Goal: Transaction & Acquisition: Obtain resource

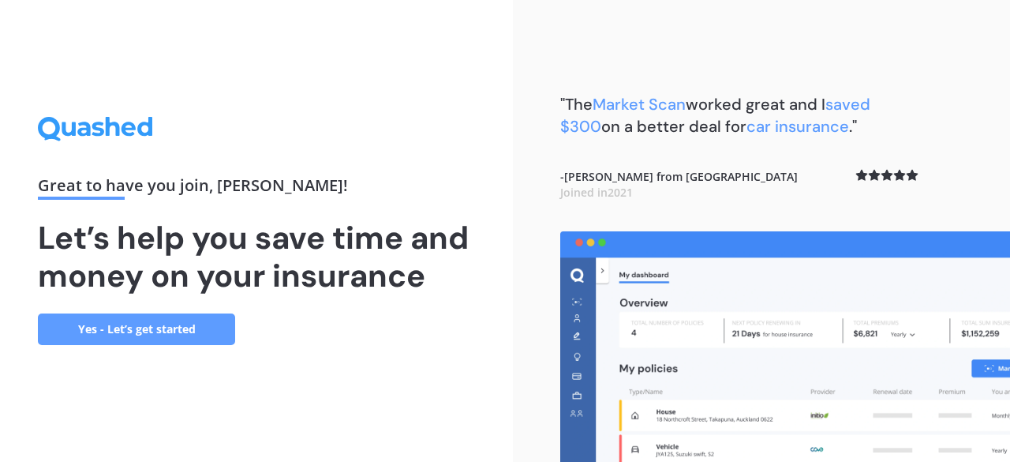
click at [182, 320] on link "Yes - Let’s get started" at bounding box center [136, 329] width 197 height 32
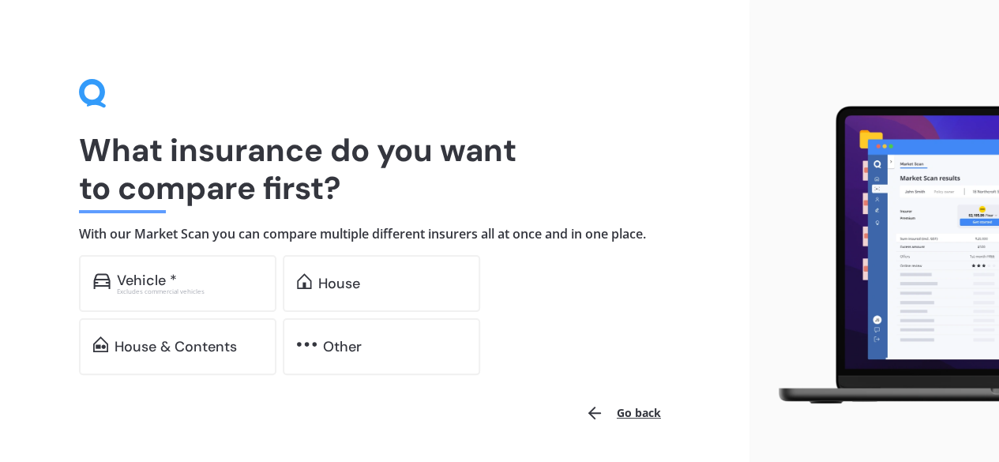
scroll to position [48, 0]
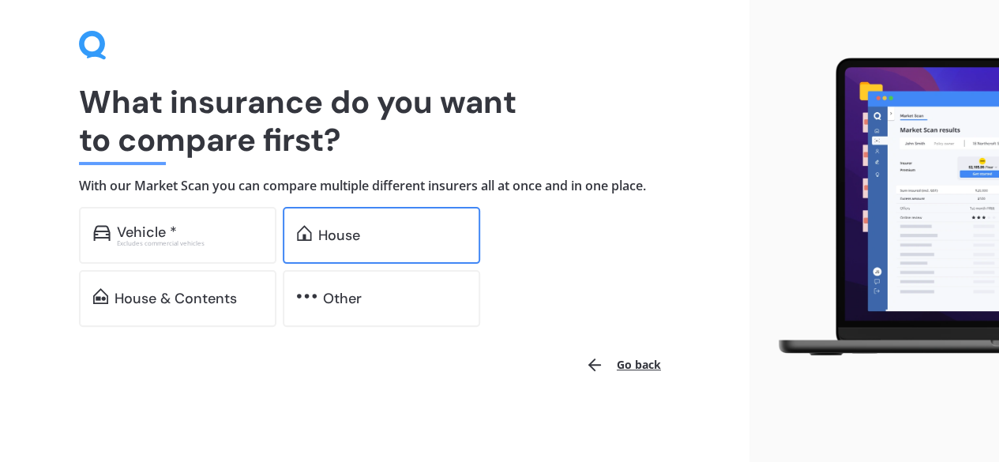
click at [311, 248] on div "House" at bounding box center [381, 235] width 197 height 57
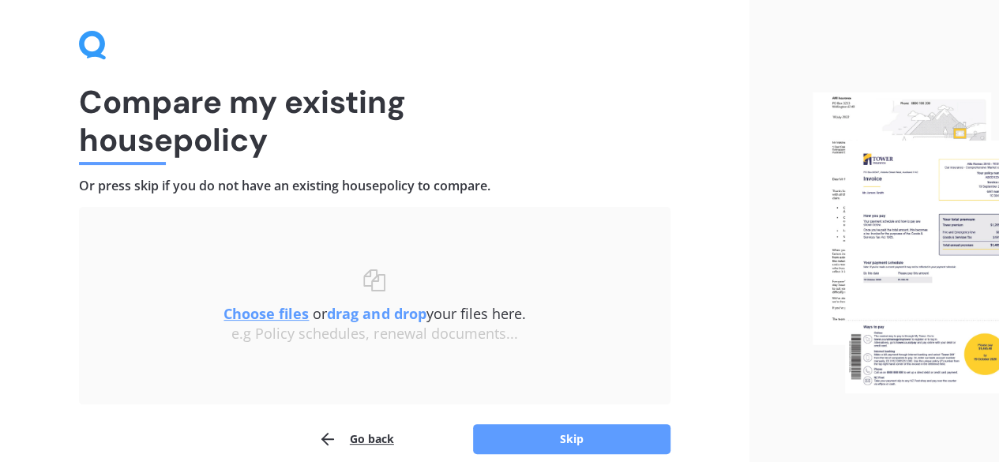
scroll to position [119, 0]
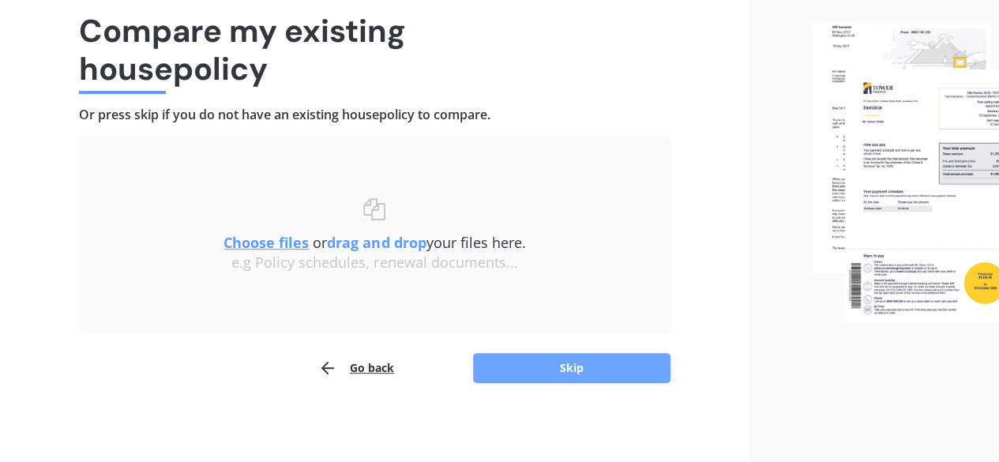
click at [505, 367] on button "Skip" at bounding box center [571, 368] width 197 height 30
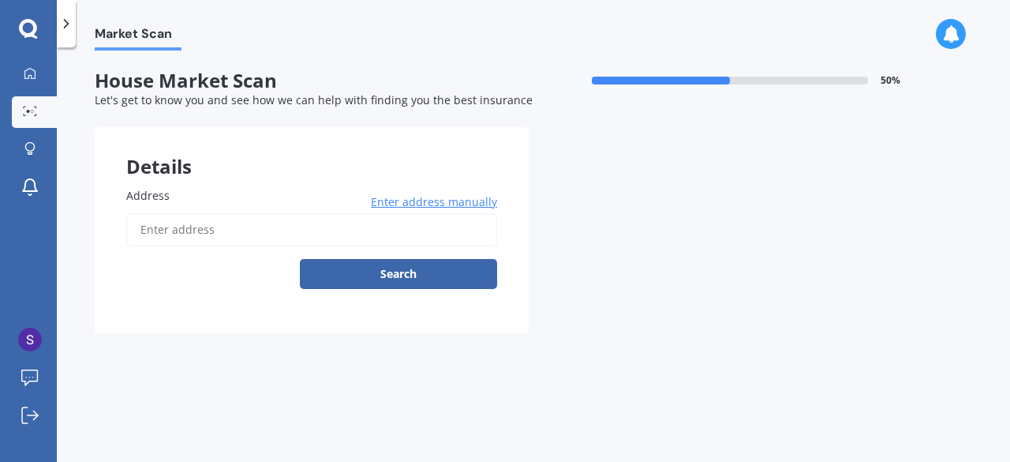
click at [350, 236] on input "Address" at bounding box center [311, 229] width 371 height 33
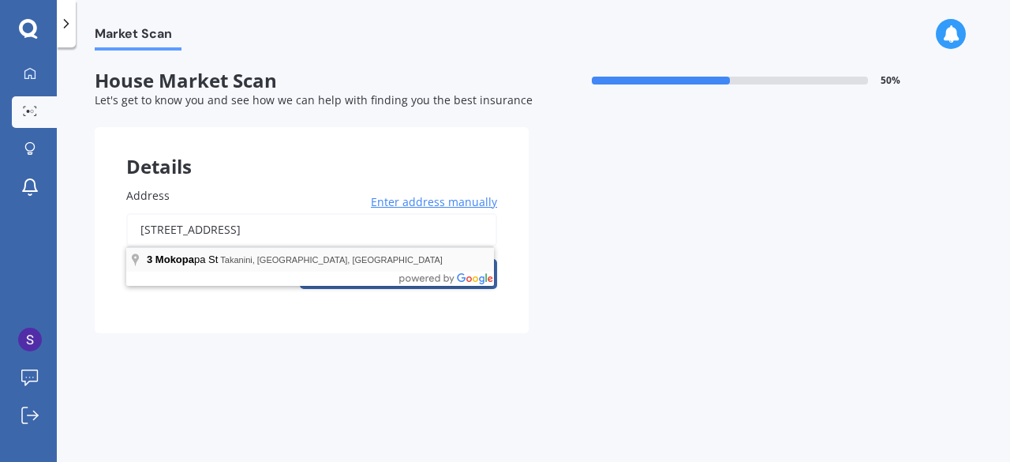
type input "[STREET_ADDRESS]"
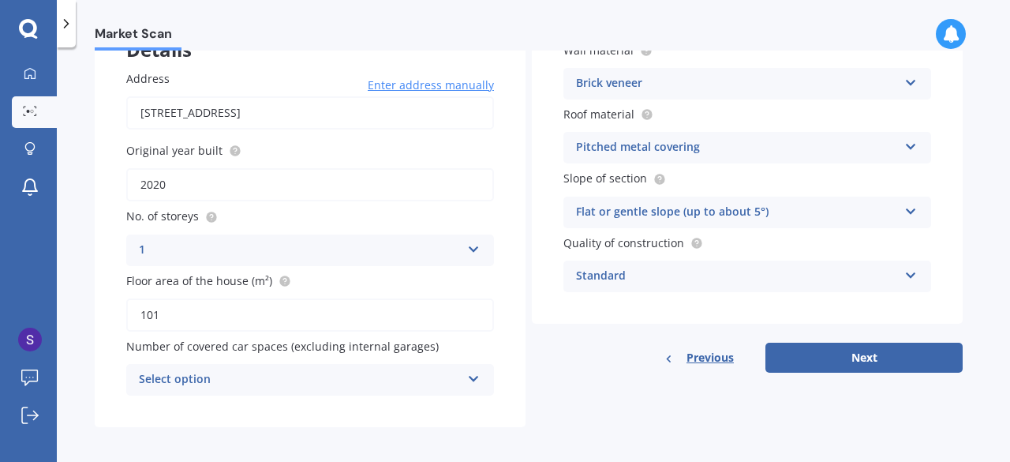
scroll to position [124, 0]
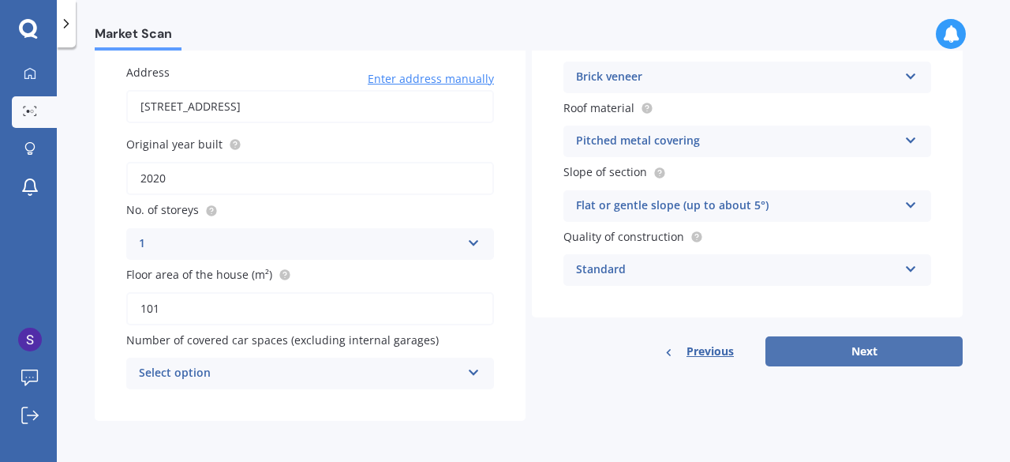
click at [878, 359] on button "Next" at bounding box center [864, 351] width 197 height 30
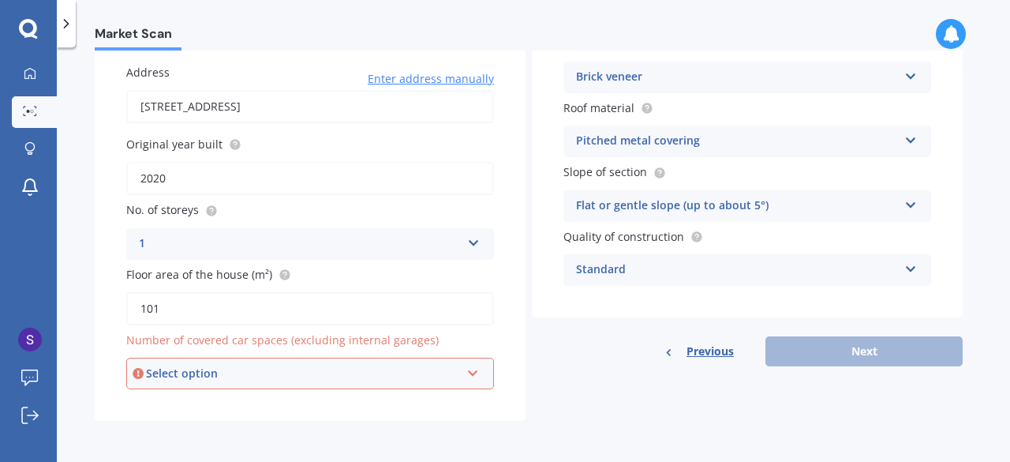
click at [363, 356] on div "Number of covered car spaces (excluding internal garages) Select option 0 1 2 3…" at bounding box center [310, 361] width 368 height 58
click at [362, 365] on div "Select option" at bounding box center [303, 373] width 314 height 17
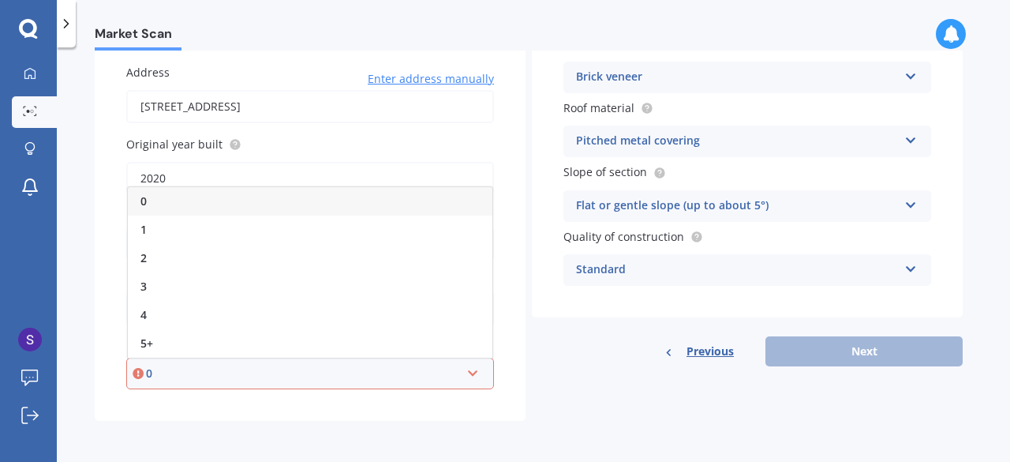
click at [334, 373] on div "0" at bounding box center [303, 373] width 314 height 17
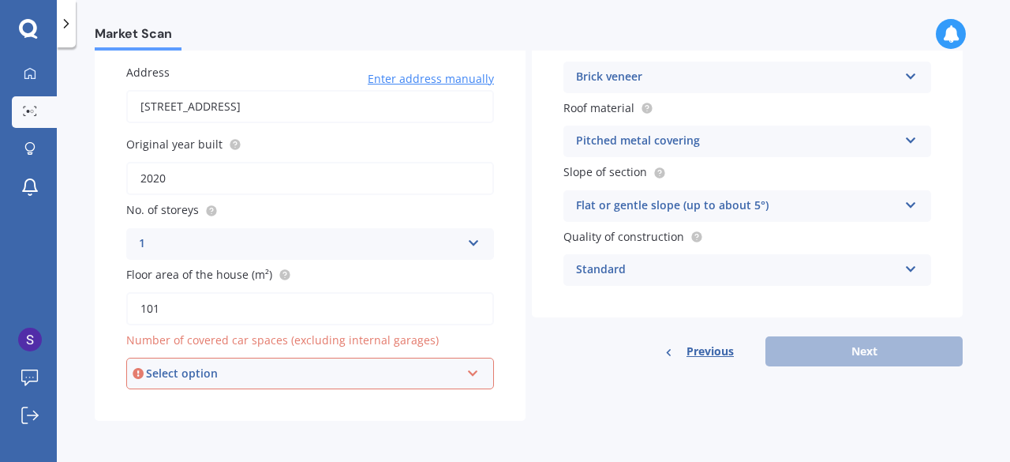
click at [257, 369] on div "Select option" at bounding box center [303, 373] width 314 height 17
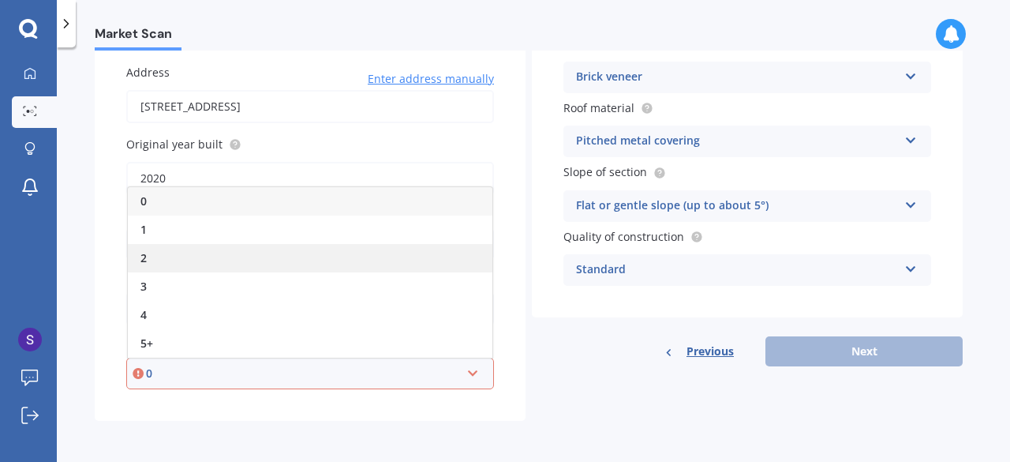
click at [202, 261] on div "2" at bounding box center [310, 258] width 365 height 28
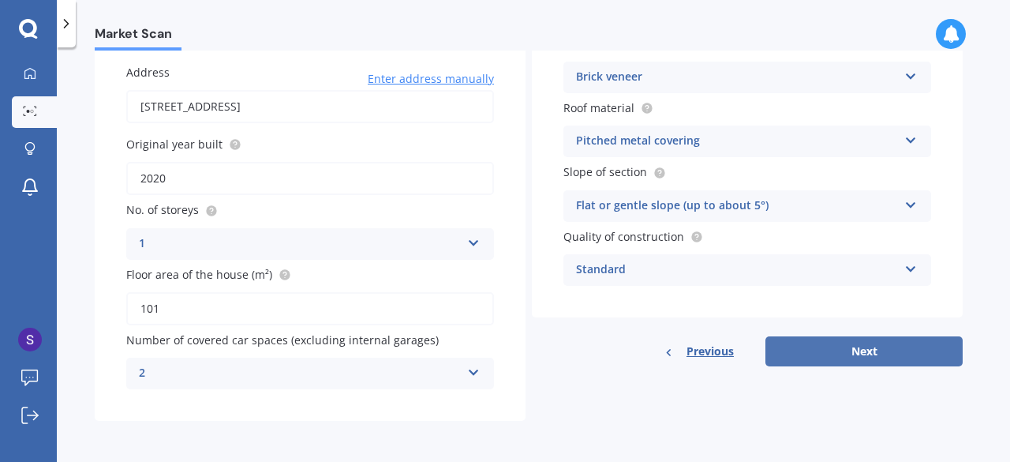
click at [805, 351] on button "Next" at bounding box center [864, 351] width 197 height 30
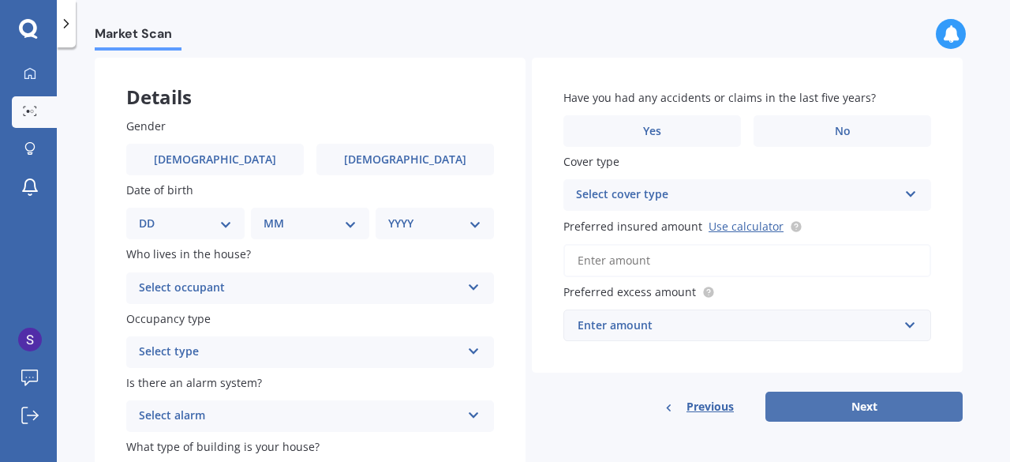
scroll to position [71, 0]
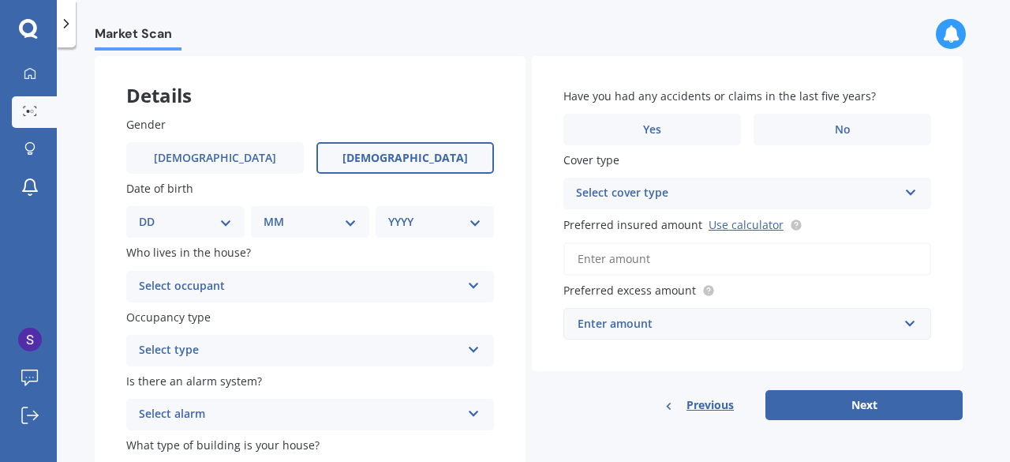
click at [363, 167] on label "[DEMOGRAPHIC_DATA]" at bounding box center [406, 158] width 178 height 32
click at [0, 0] on input "[DEMOGRAPHIC_DATA]" at bounding box center [0, 0] width 0 height 0
click at [226, 226] on select "DD 01 02 03 04 05 06 07 08 09 10 11 12 13 14 15 16 17 18 19 20 21 22 23 24 25 2…" at bounding box center [185, 221] width 93 height 17
select select "22"
click at [152, 213] on select "DD 01 02 03 04 05 06 07 08 09 10 11 12 13 14 15 16 17 18 19 20 21 22 23 24 25 2…" at bounding box center [185, 221] width 93 height 17
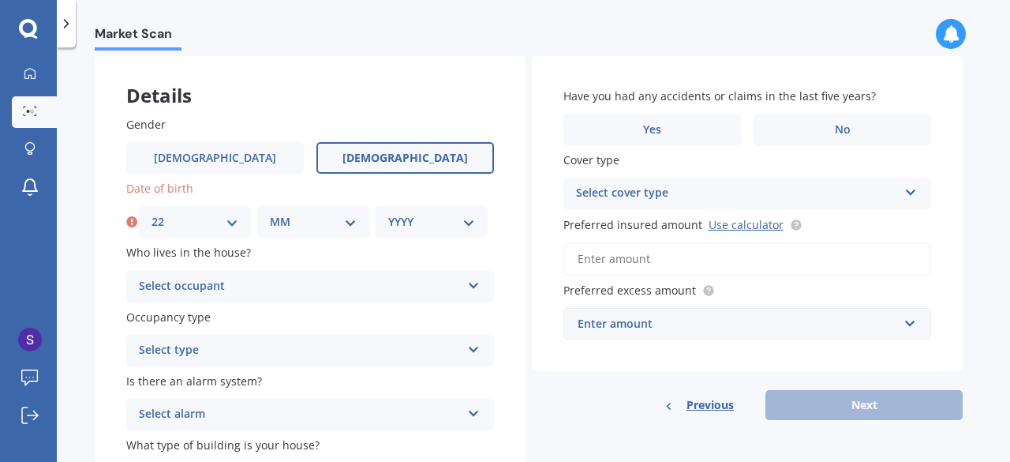
click at [291, 221] on select "MM 01 02 03 04 05 06 07 08 09 10 11 12" at bounding box center [313, 221] width 87 height 17
select select "08"
click at [270, 213] on select "MM 01 02 03 04 05 06 07 08 09 10 11 12" at bounding box center [313, 221] width 87 height 17
click at [409, 227] on select "YYYY 2009 2008 2007 2006 2005 2004 2003 2002 2001 2000 1999 1998 1997 1996 1995…" at bounding box center [431, 221] width 87 height 17
select select "1989"
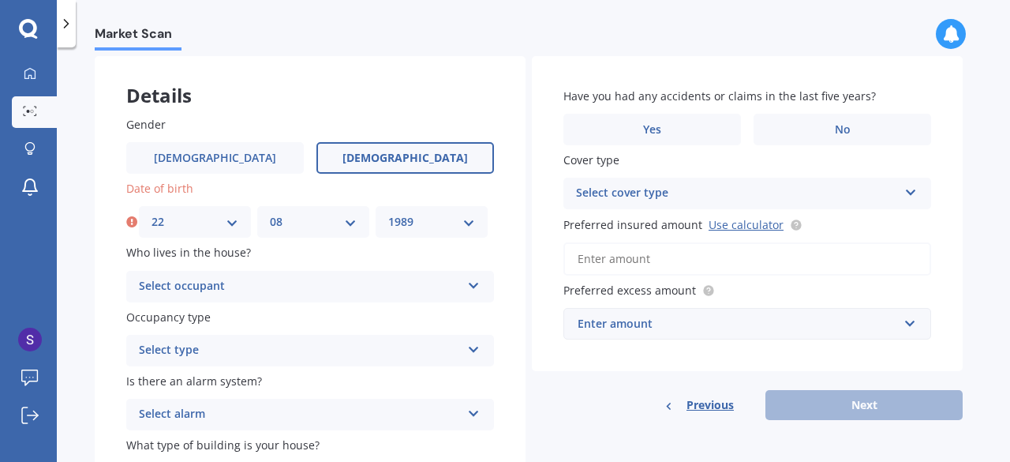
click at [388, 213] on select "YYYY 2009 2008 2007 2006 2005 2004 2003 2002 2001 2000 1999 1998 1997 1996 1995…" at bounding box center [431, 221] width 87 height 17
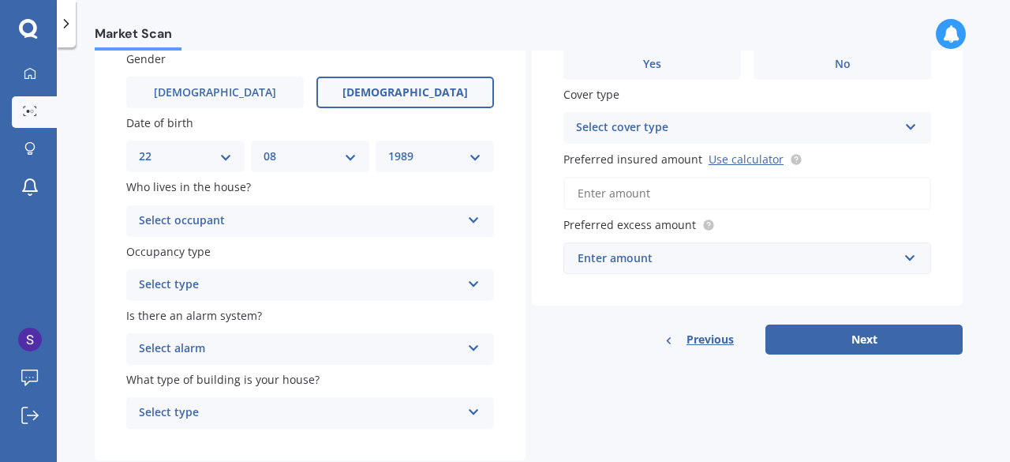
scroll to position [137, 0]
click at [246, 216] on div "Select occupant" at bounding box center [300, 220] width 322 height 19
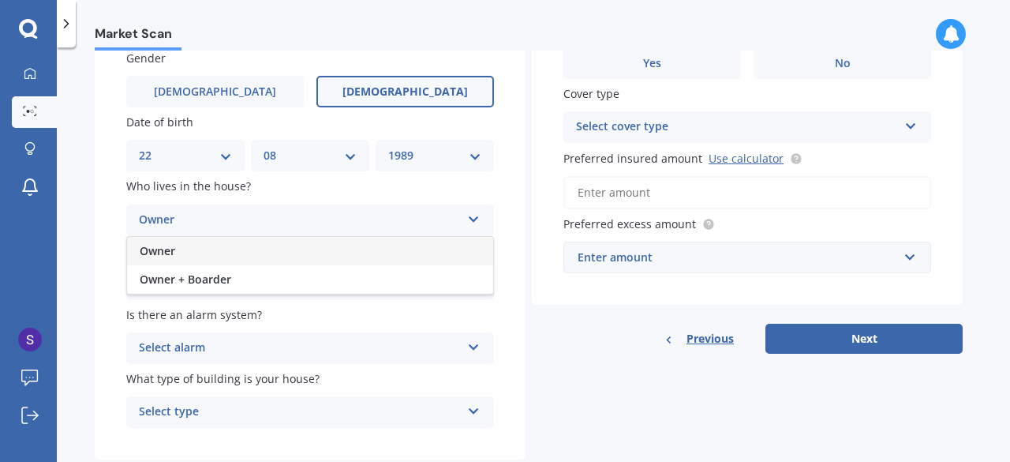
click at [235, 257] on div "Owner" at bounding box center [310, 251] width 366 height 28
click at [218, 283] on div "Select type" at bounding box center [300, 284] width 322 height 19
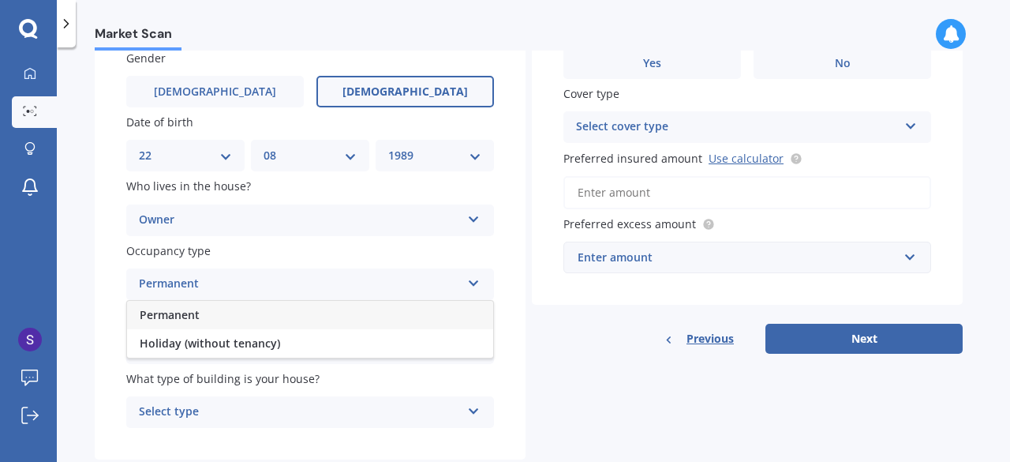
click at [209, 309] on div "Permanent" at bounding box center [310, 315] width 366 height 28
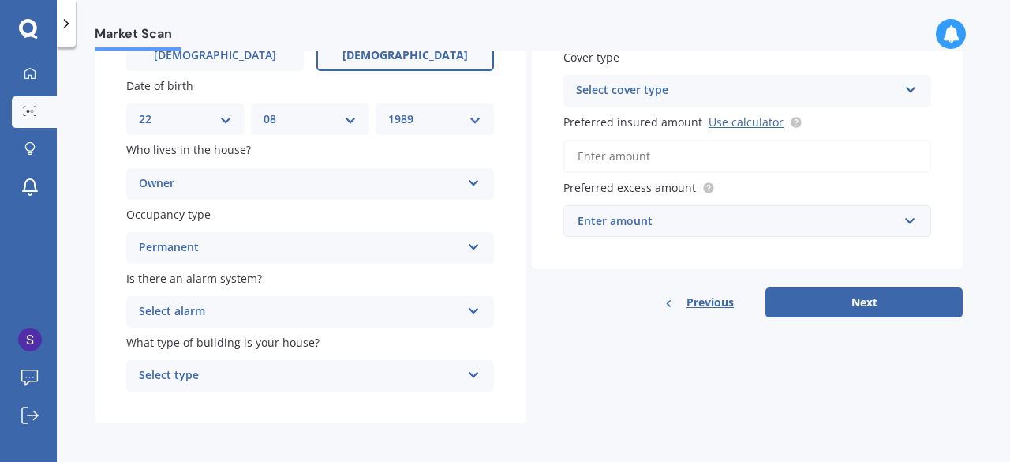
scroll to position [177, 0]
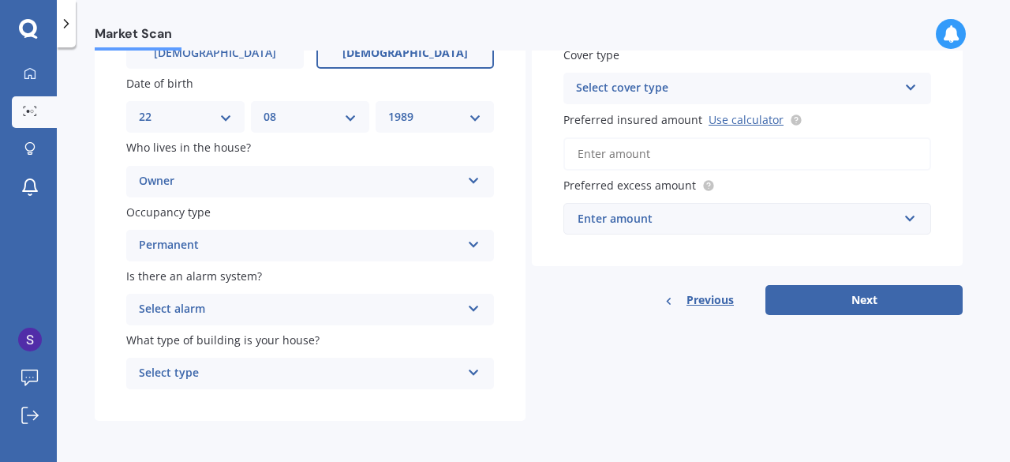
click at [217, 309] on div "Select alarm" at bounding box center [300, 309] width 322 height 19
click at [205, 338] on span "Yes, monitored" at bounding box center [181, 339] width 82 height 15
click at [223, 375] on div "Select type" at bounding box center [300, 373] width 322 height 19
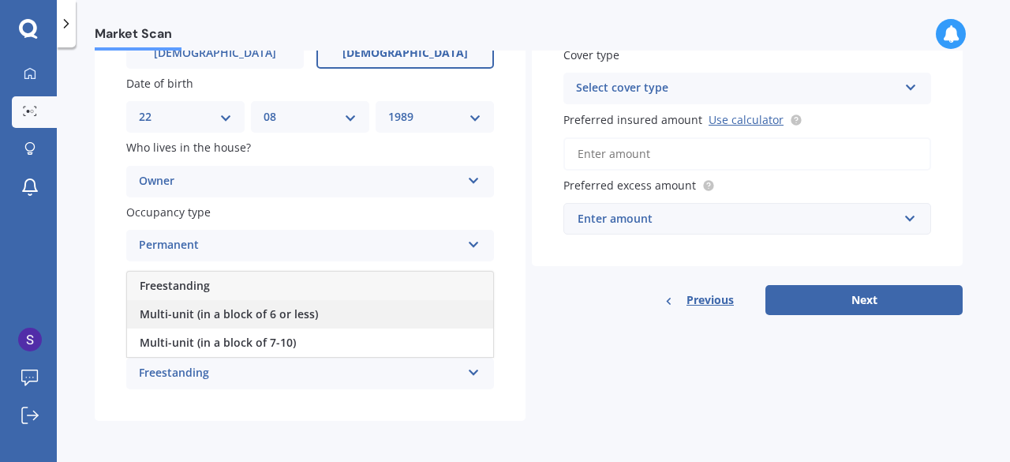
click at [208, 310] on span "Multi-unit (in a block of 6 or less)" at bounding box center [229, 313] width 178 height 15
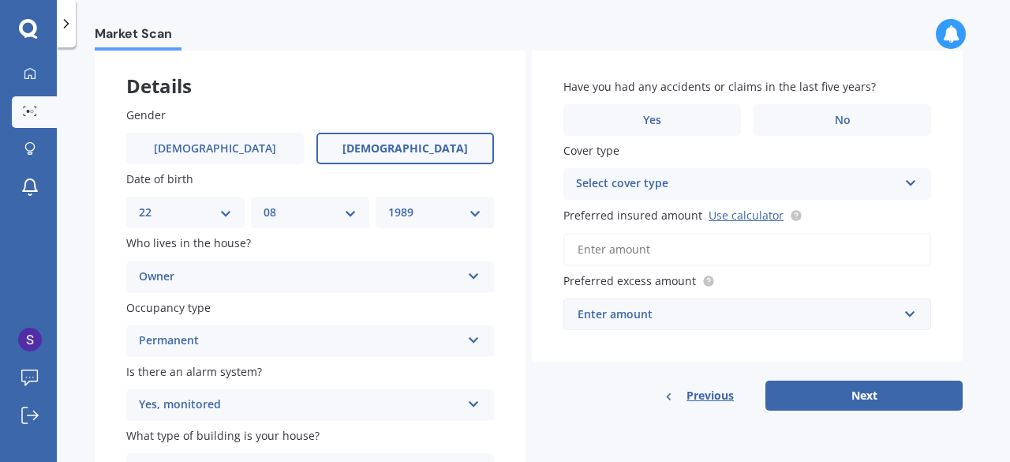
scroll to position [0, 0]
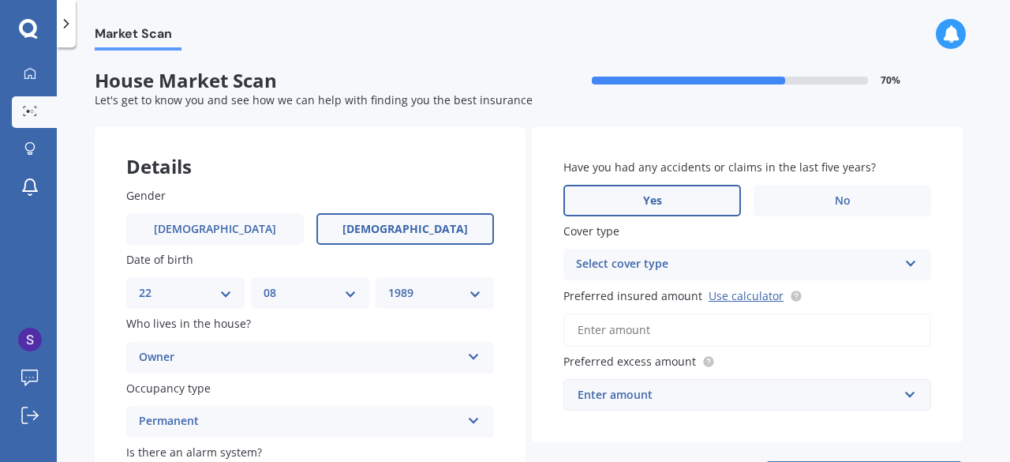
click at [712, 195] on label "Yes" at bounding box center [653, 201] width 178 height 32
click at [0, 0] on input "Yes" at bounding box center [0, 0] width 0 height 0
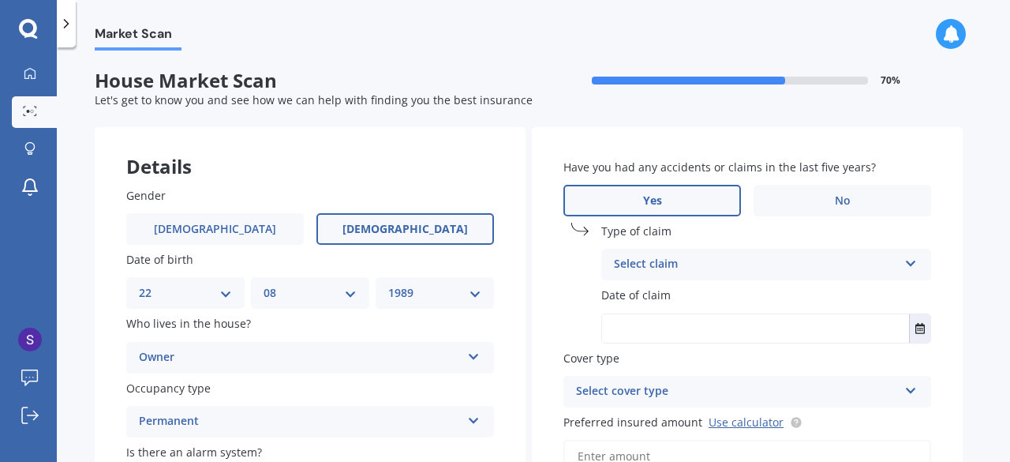
click at [663, 267] on div "Select claim" at bounding box center [756, 264] width 284 height 19
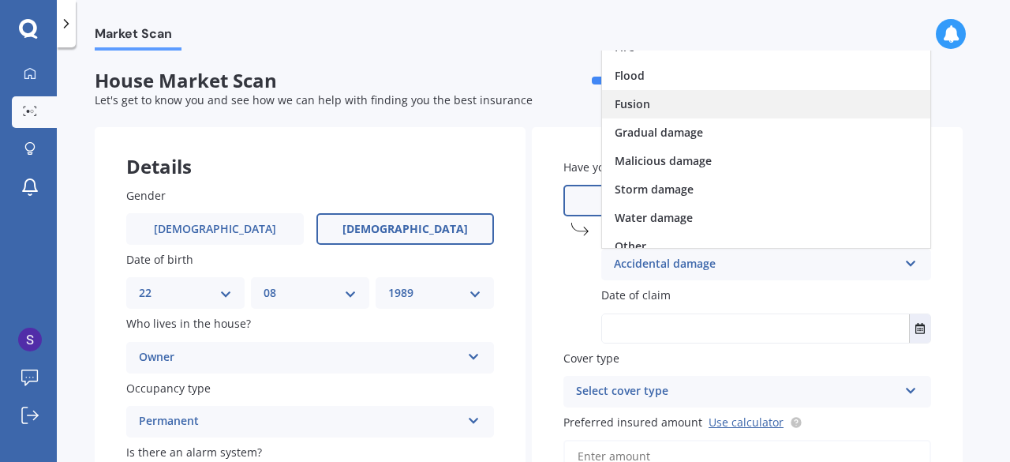
scroll to position [114, 0]
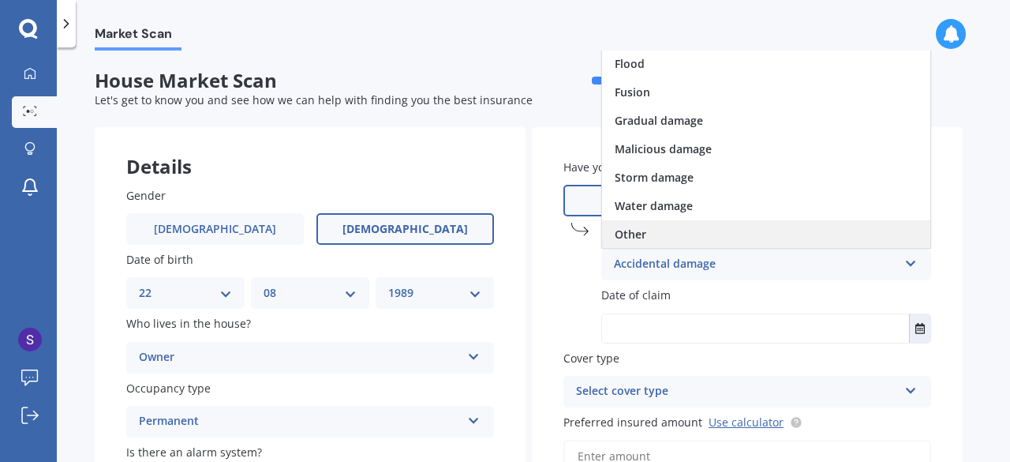
click at [654, 236] on div "Other" at bounding box center [766, 234] width 328 height 28
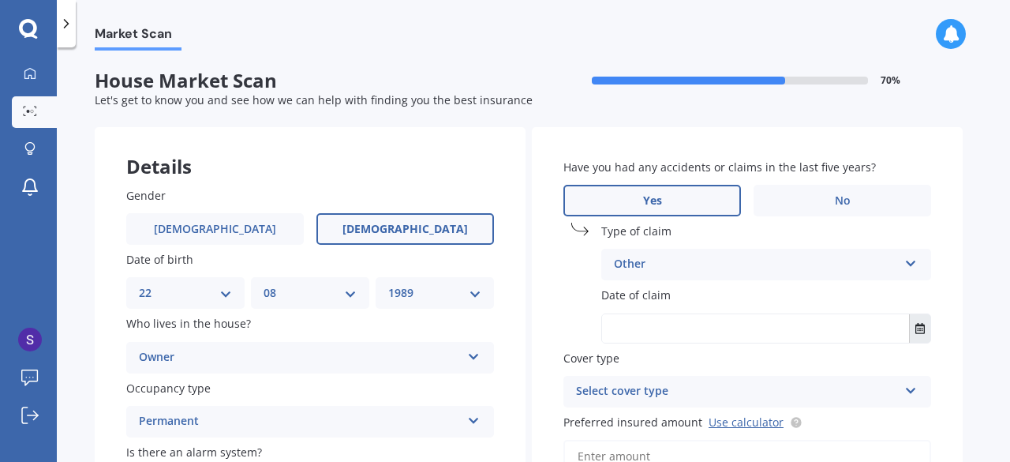
click at [919, 331] on icon "Select date" at bounding box center [920, 328] width 9 height 11
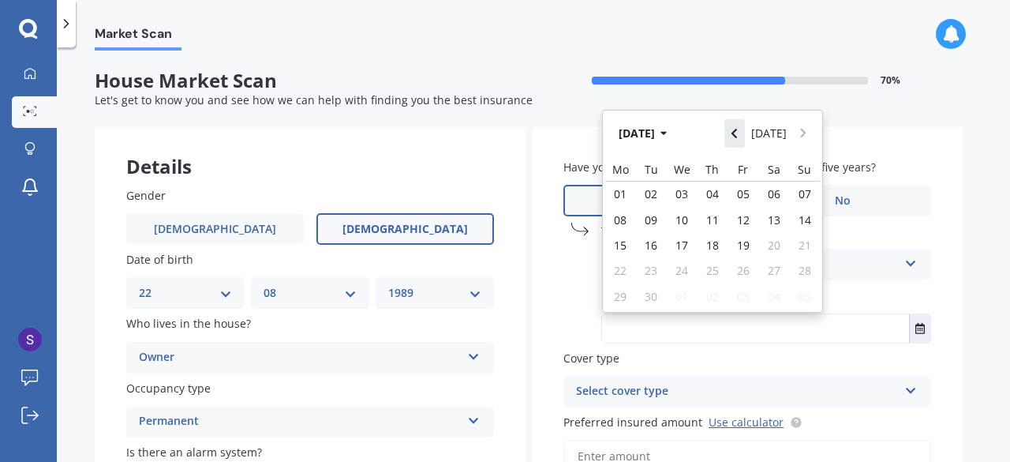
click at [741, 146] on button "Navigate back" at bounding box center [735, 133] width 21 height 28
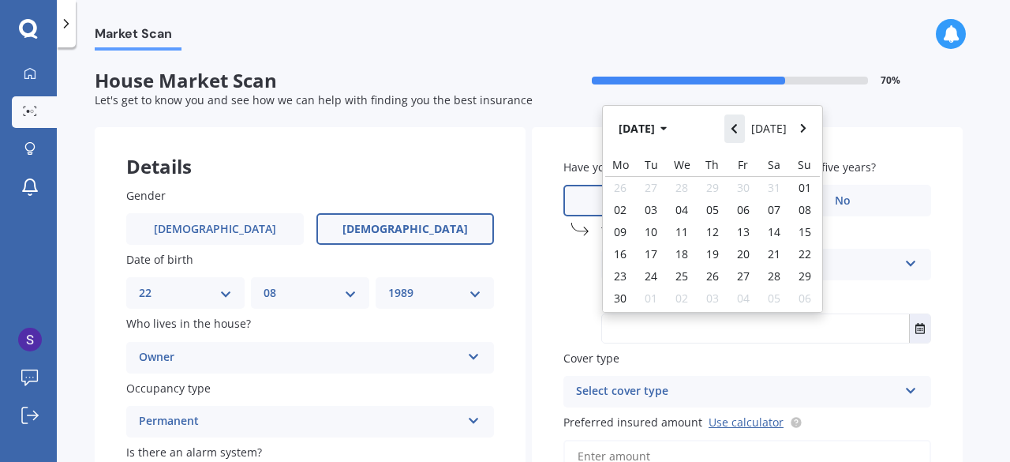
click at [741, 143] on button "Navigate back" at bounding box center [735, 128] width 21 height 28
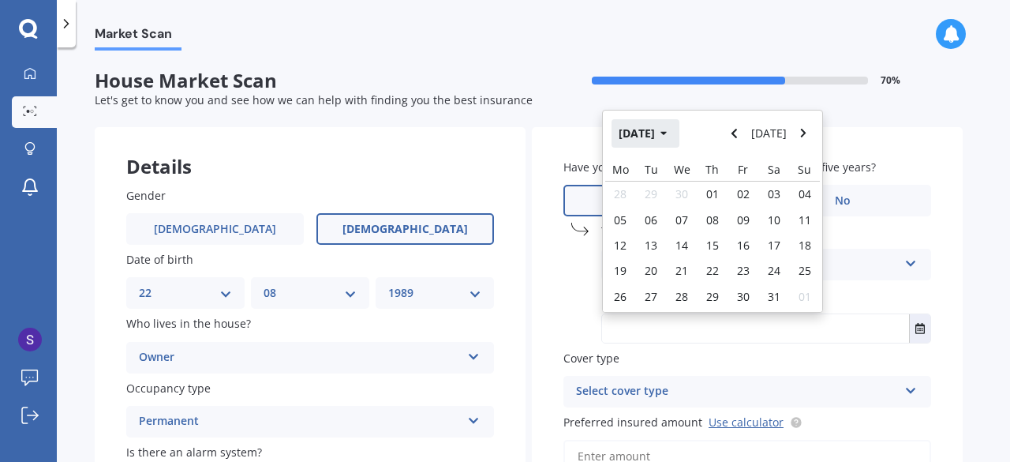
click at [680, 142] on button "[DATE]" at bounding box center [646, 133] width 68 height 28
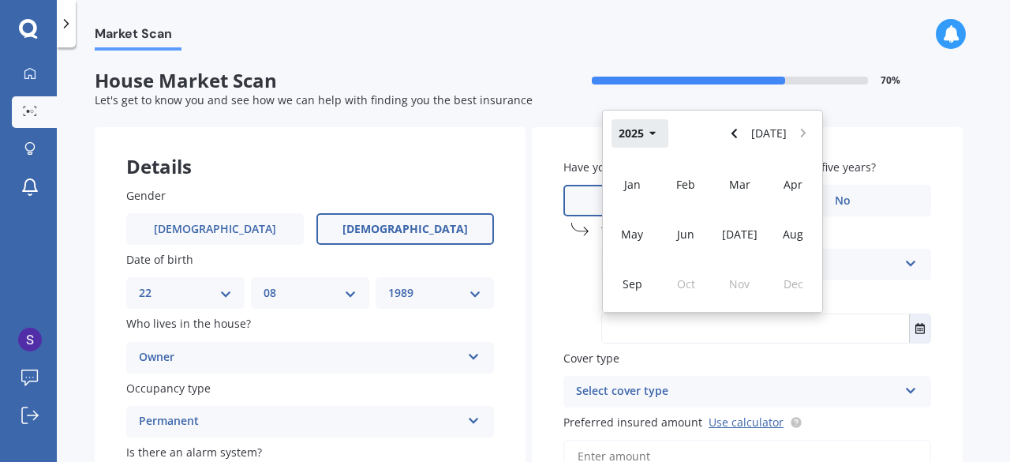
click at [649, 141] on button "2025" at bounding box center [640, 133] width 57 height 28
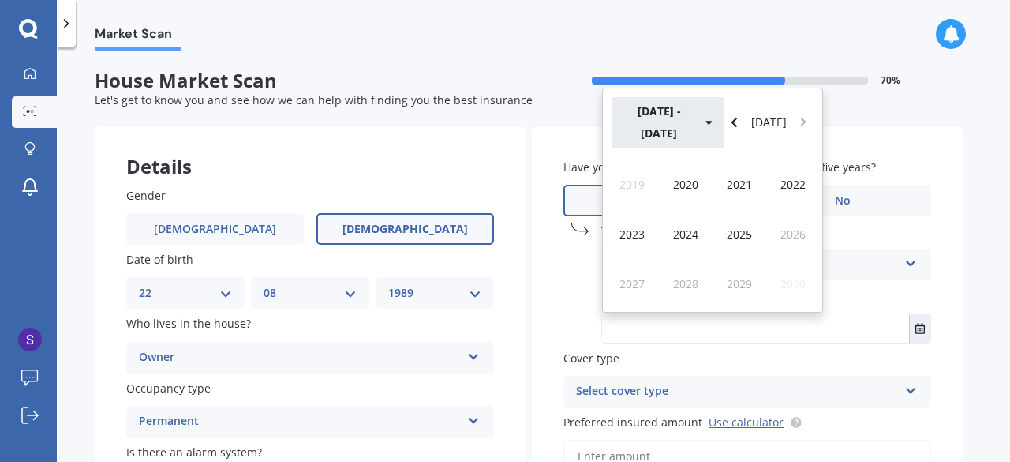
click at [706, 128] on icon "button" at bounding box center [709, 122] width 7 height 11
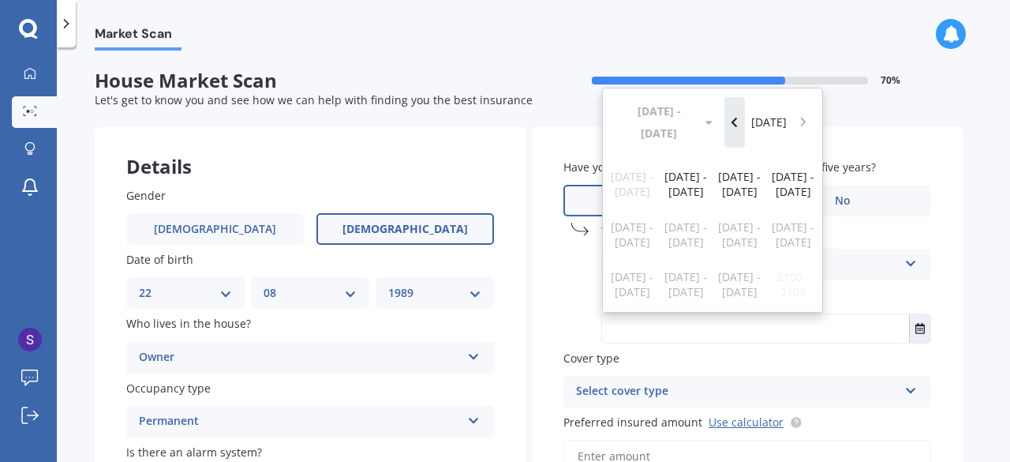
click at [742, 136] on button "Navigate back" at bounding box center [735, 122] width 21 height 51
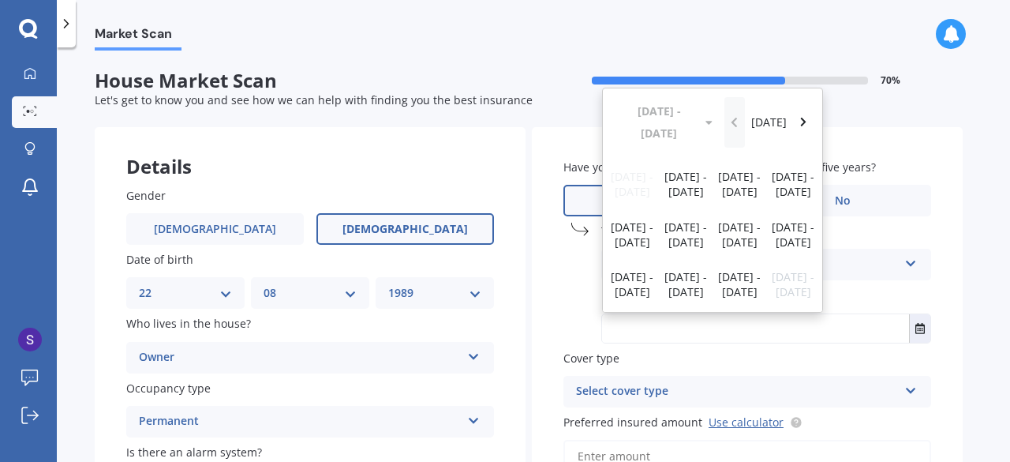
click at [742, 136] on div "[DATE] - [DATE] [DATE]" at bounding box center [712, 122] width 219 height 69
click at [797, 138] on button "Navigate forward" at bounding box center [803, 122] width 21 height 51
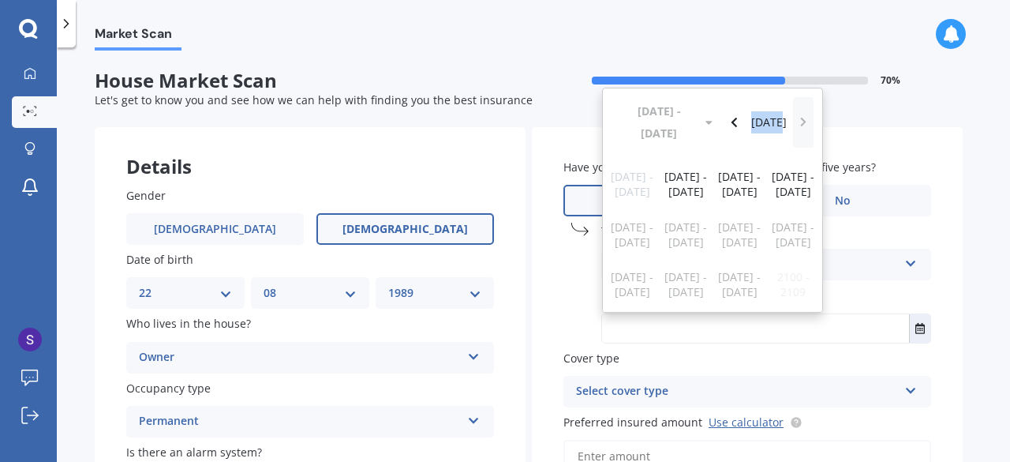
click at [797, 138] on div "[DATE] - [DATE] [DATE]" at bounding box center [712, 122] width 219 height 69
click at [777, 195] on div "[DATE] - [DATE]" at bounding box center [794, 184] width 54 height 50
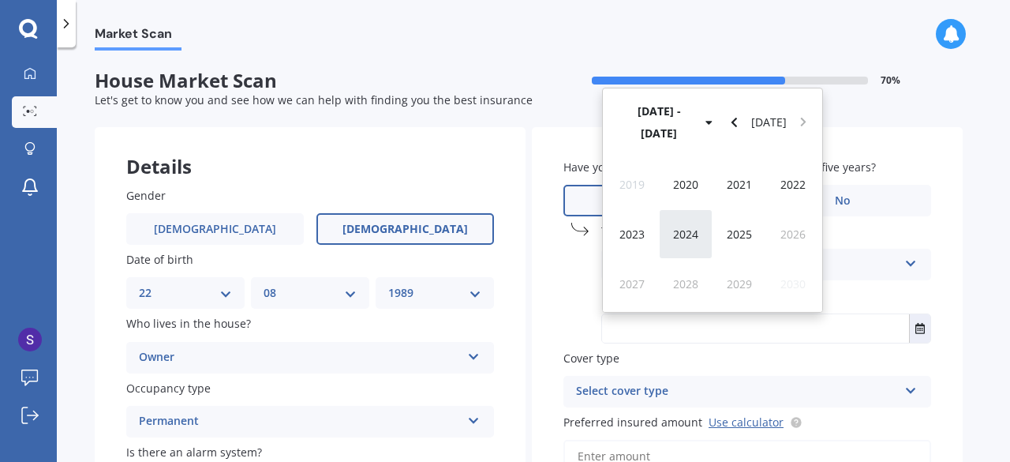
click at [696, 230] on span "2024" at bounding box center [685, 234] width 25 height 15
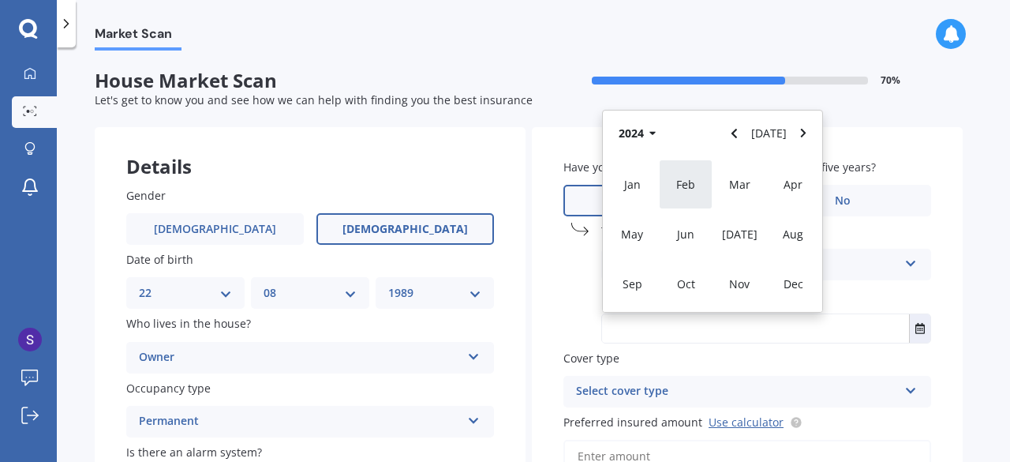
click at [688, 187] on span "Feb" at bounding box center [686, 184] width 19 height 15
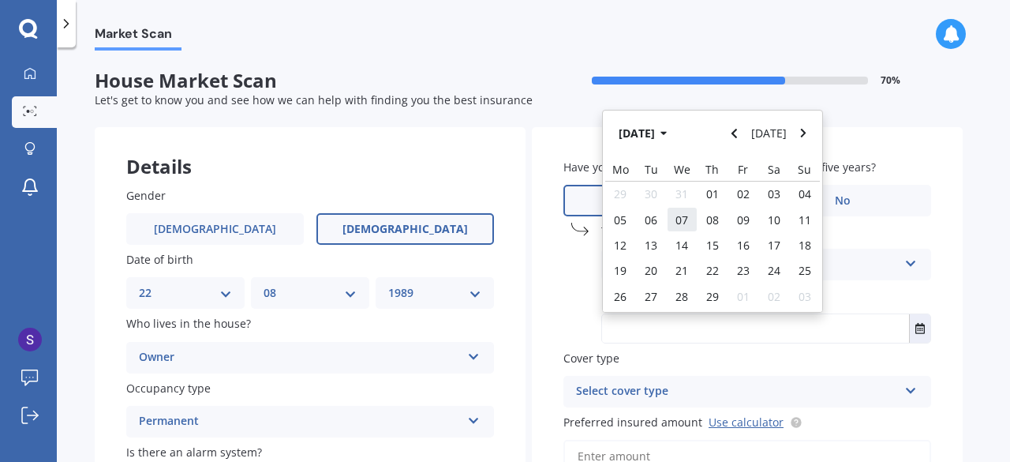
click at [674, 219] on div "07" at bounding box center [682, 219] width 31 height 25
type input "[DATE]"
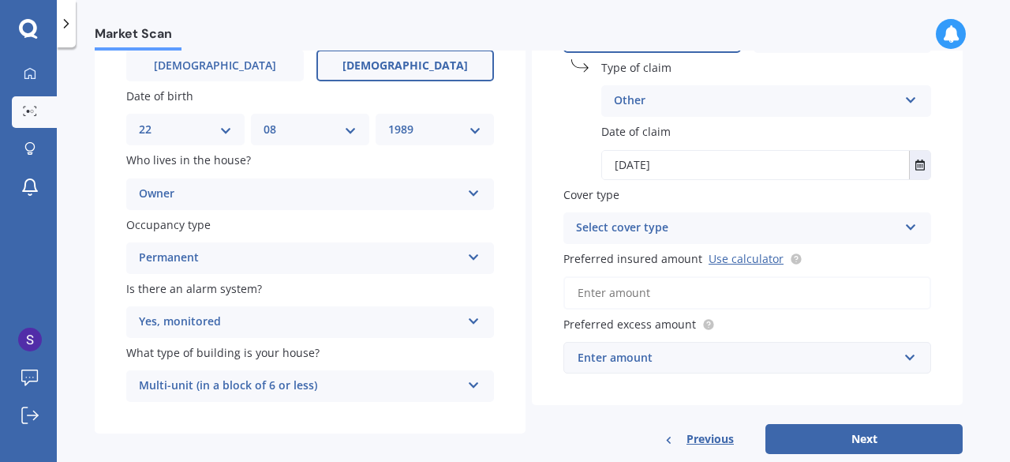
scroll to position [163, 0]
click at [650, 223] on div "Select cover type" at bounding box center [737, 228] width 322 height 19
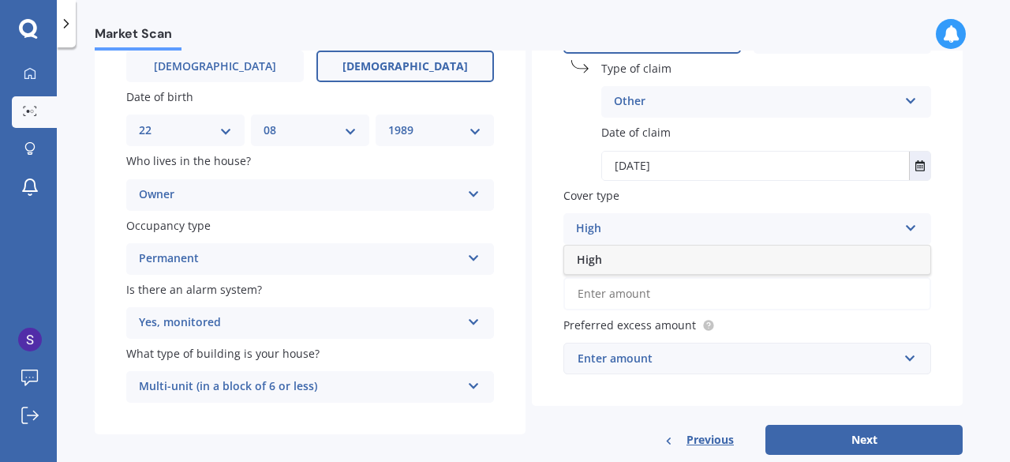
click at [650, 227] on div "High" at bounding box center [737, 228] width 322 height 19
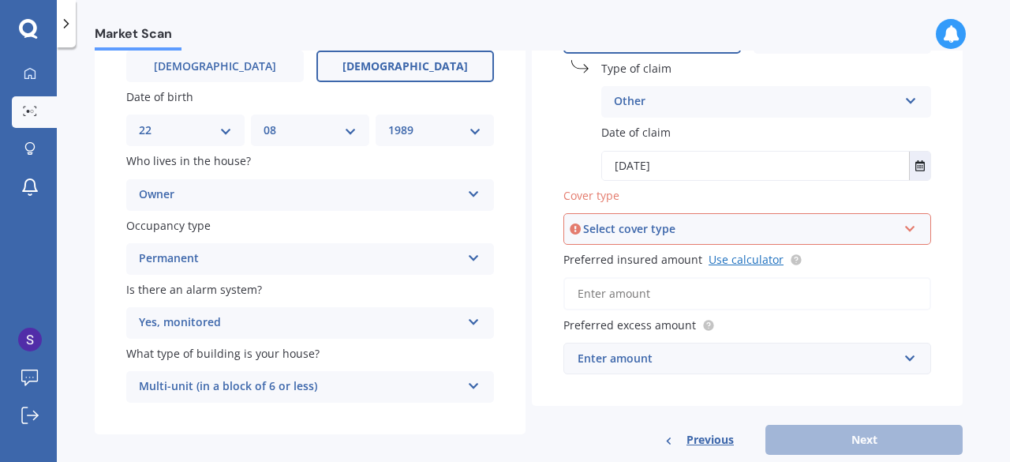
click at [722, 266] on link "Use calculator" at bounding box center [746, 259] width 75 height 15
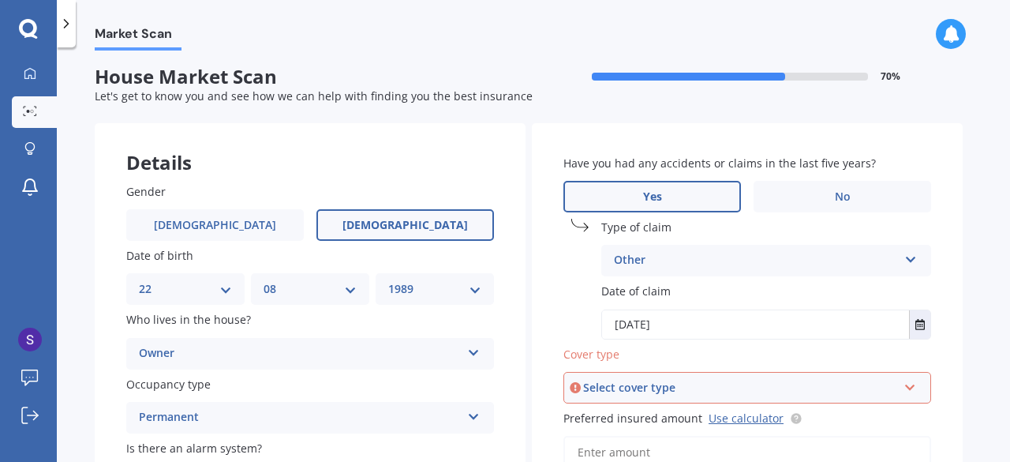
scroll to position [0, 0]
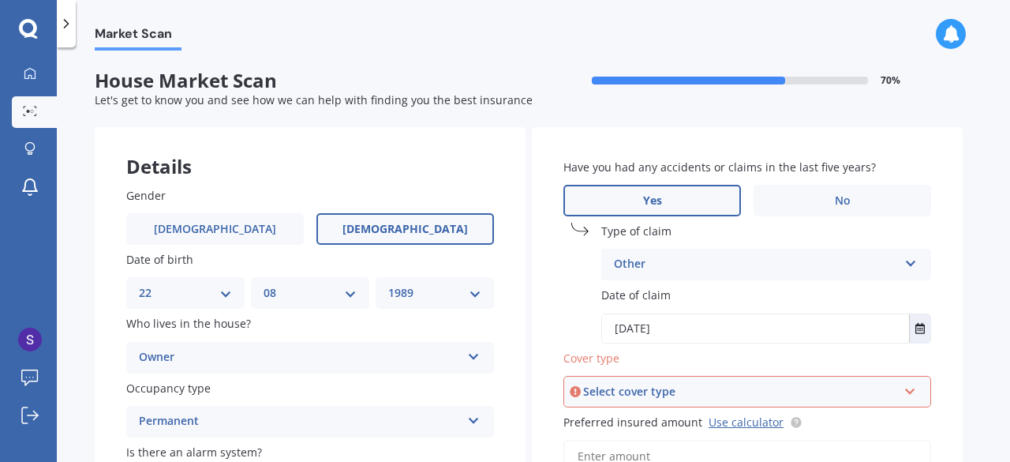
click at [671, 264] on div "Other" at bounding box center [756, 264] width 284 height 19
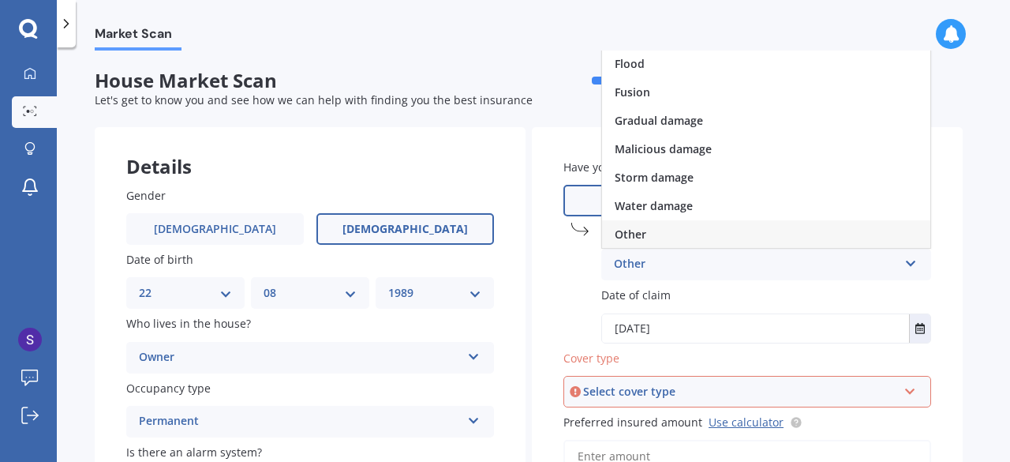
click at [624, 238] on span "Other" at bounding box center [631, 234] width 32 height 15
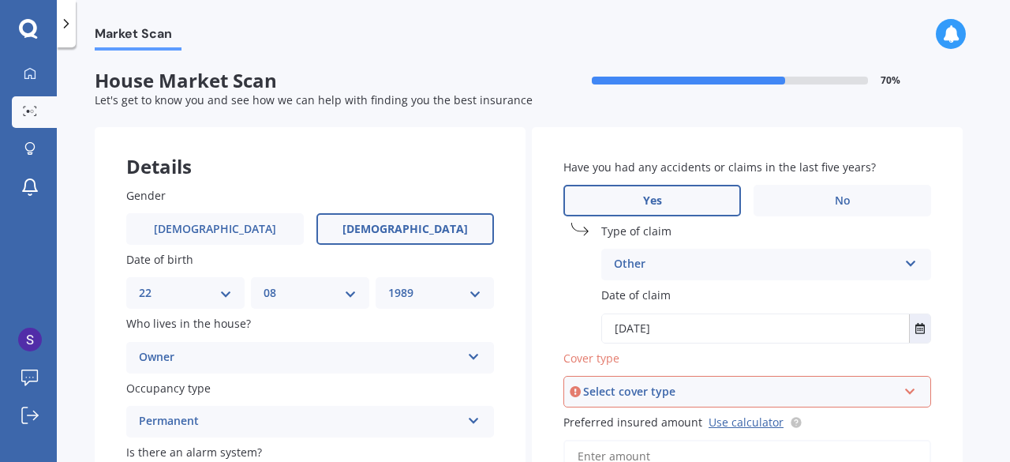
click at [712, 264] on div "Other" at bounding box center [756, 264] width 284 height 19
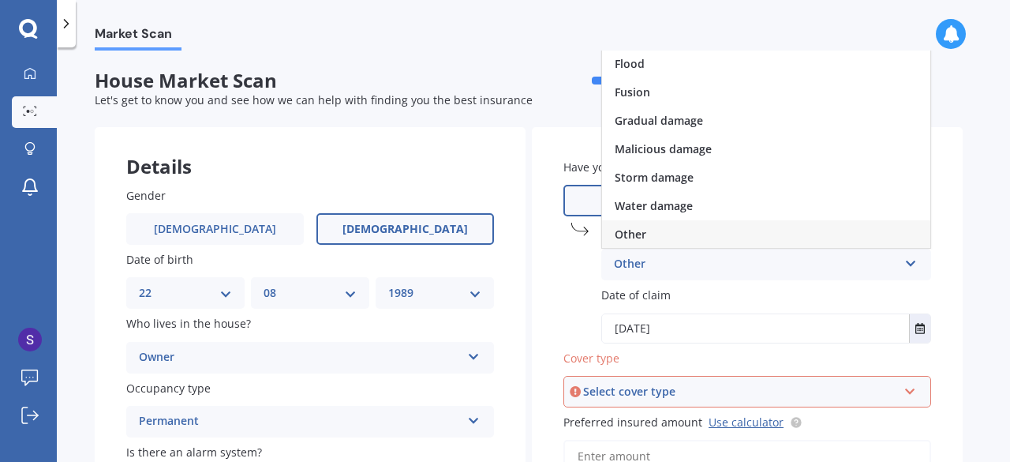
click at [651, 233] on div "Other" at bounding box center [766, 234] width 328 height 28
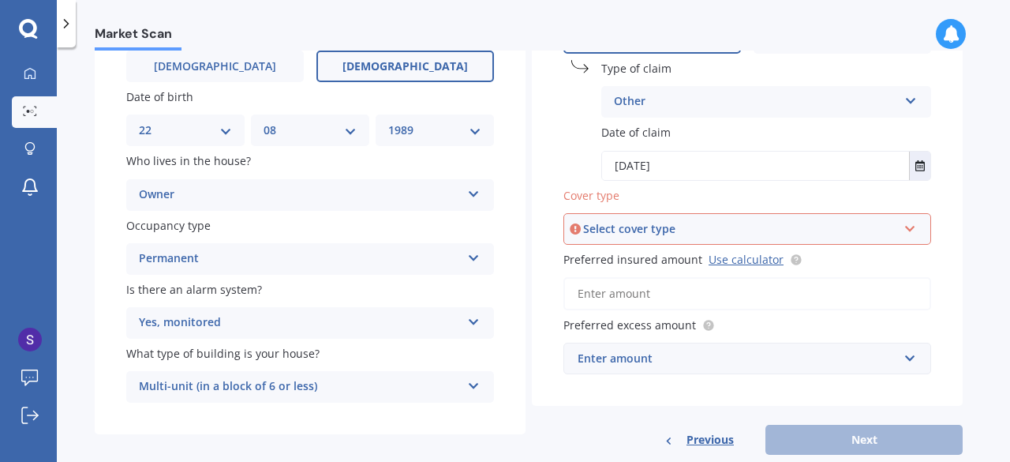
scroll to position [163, 0]
click at [656, 288] on input "Preferred insured amount Use calculator" at bounding box center [748, 292] width 368 height 33
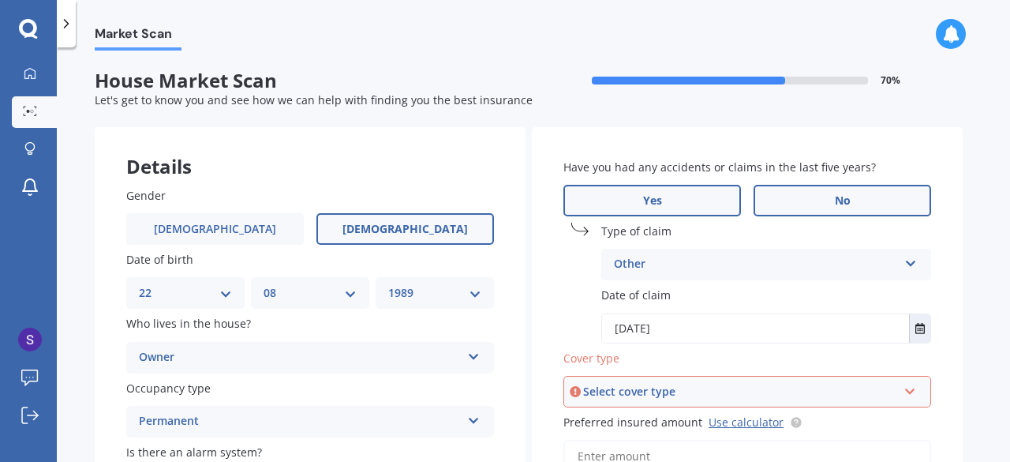
click at [835, 192] on label "No" at bounding box center [843, 201] width 178 height 32
click at [0, 0] on input "No" at bounding box center [0, 0] width 0 height 0
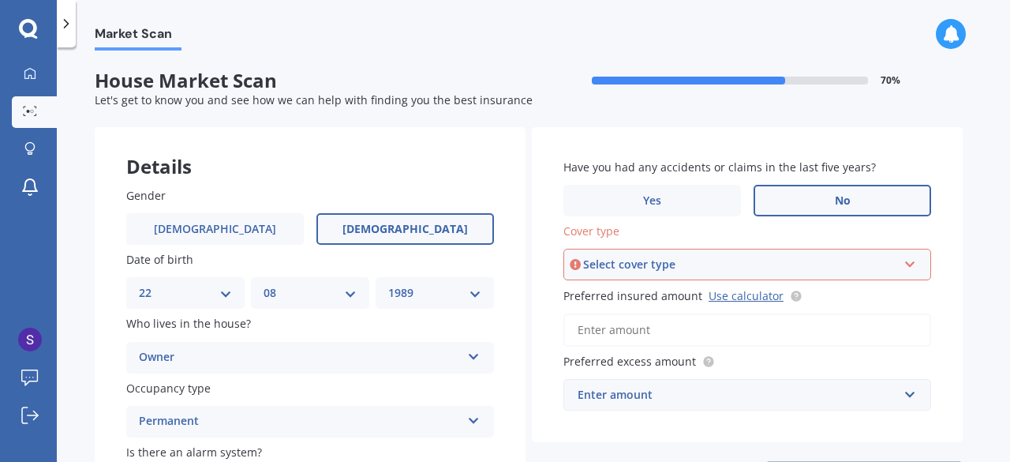
click at [732, 272] on div "Select cover type" at bounding box center [740, 264] width 314 height 17
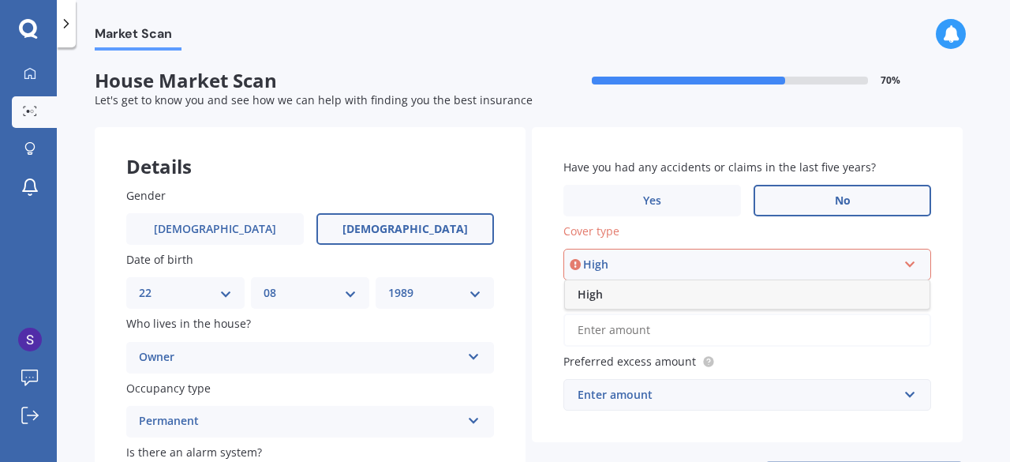
click at [732, 272] on div "High" at bounding box center [740, 264] width 314 height 17
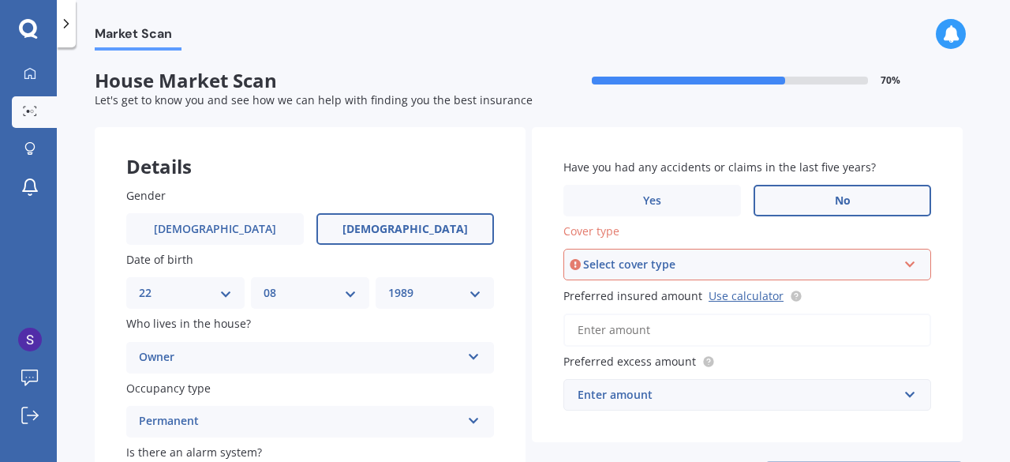
click at [701, 334] on input "Preferred insured amount Use calculator" at bounding box center [748, 329] width 368 height 33
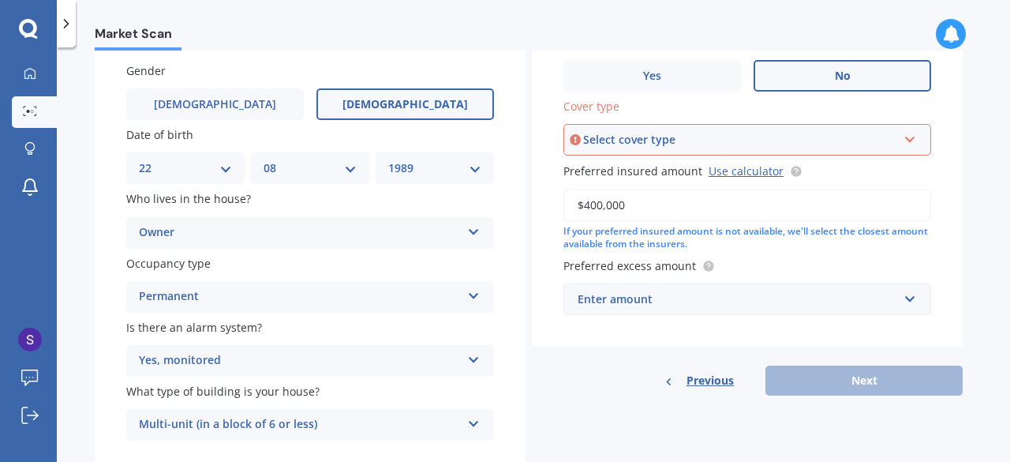
scroll to position [147, 0]
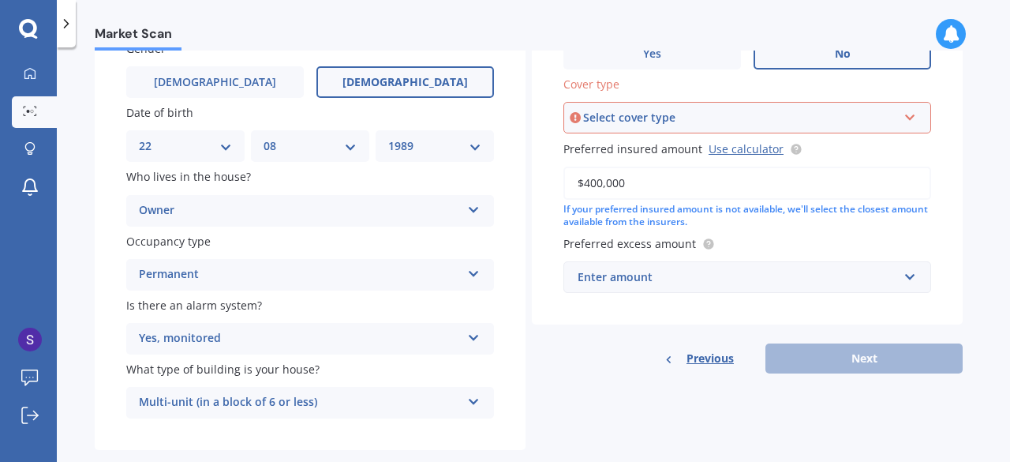
type input "$400,000"
click at [675, 284] on div "Enter amount" at bounding box center [738, 276] width 320 height 17
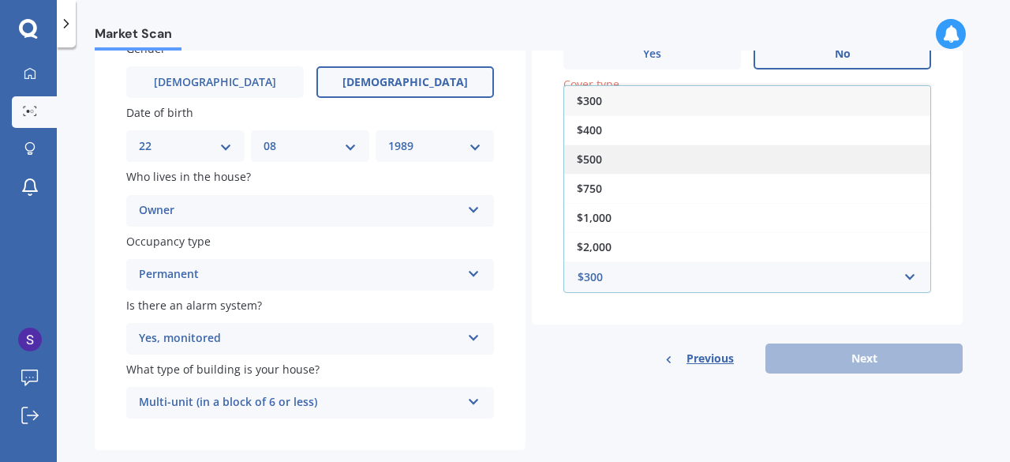
click at [619, 158] on div "$500" at bounding box center [747, 158] width 366 height 29
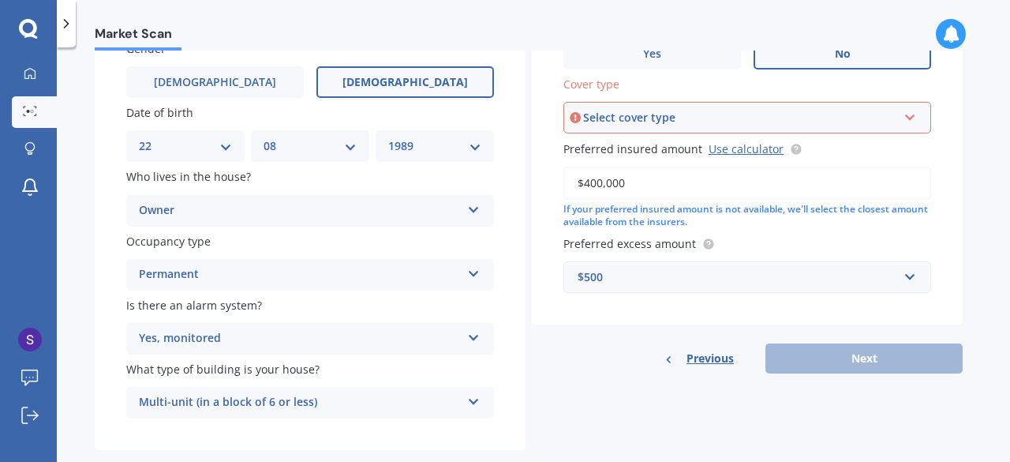
scroll to position [152, 0]
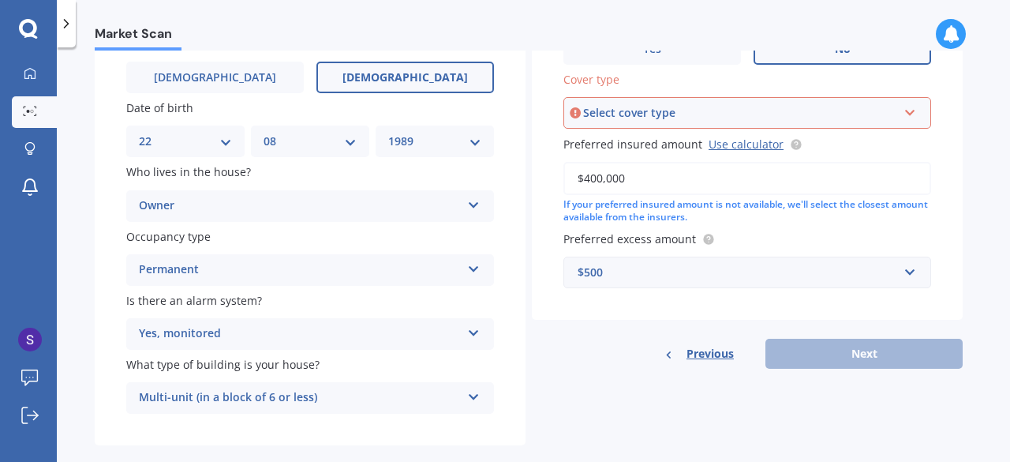
click at [670, 122] on div "Select cover type High" at bounding box center [748, 113] width 368 height 32
click at [598, 144] on span "High" at bounding box center [590, 142] width 25 height 15
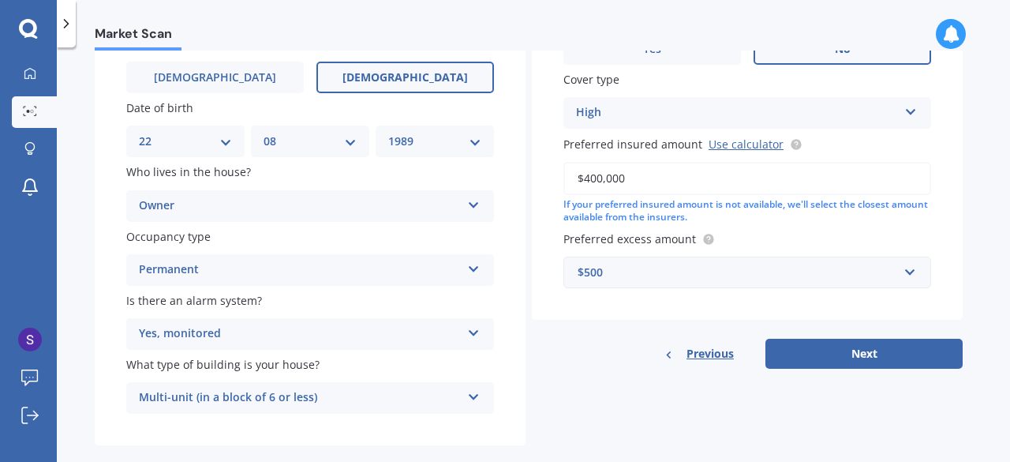
click at [618, 115] on div "High" at bounding box center [737, 112] width 322 height 19
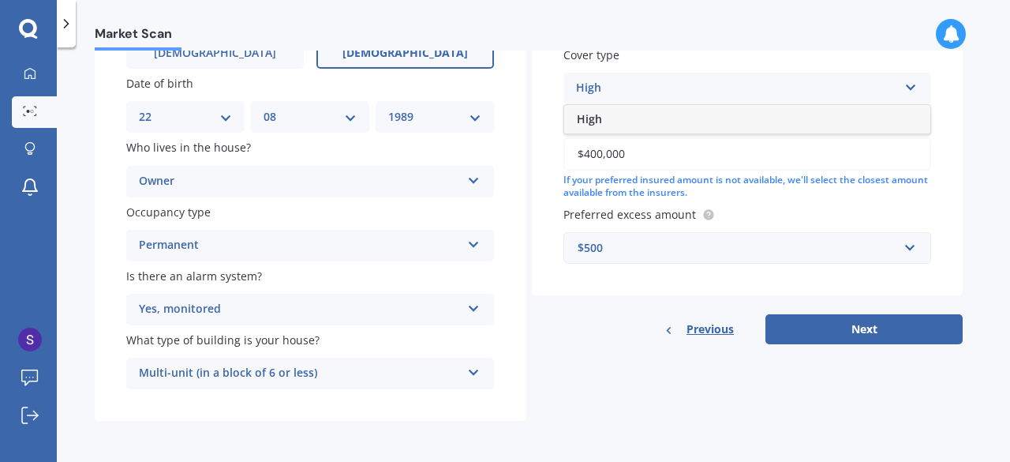
click at [628, 120] on div "High" at bounding box center [747, 119] width 366 height 28
click at [253, 375] on div "Multi-unit (in a block of 6 or less)" at bounding box center [300, 373] width 322 height 19
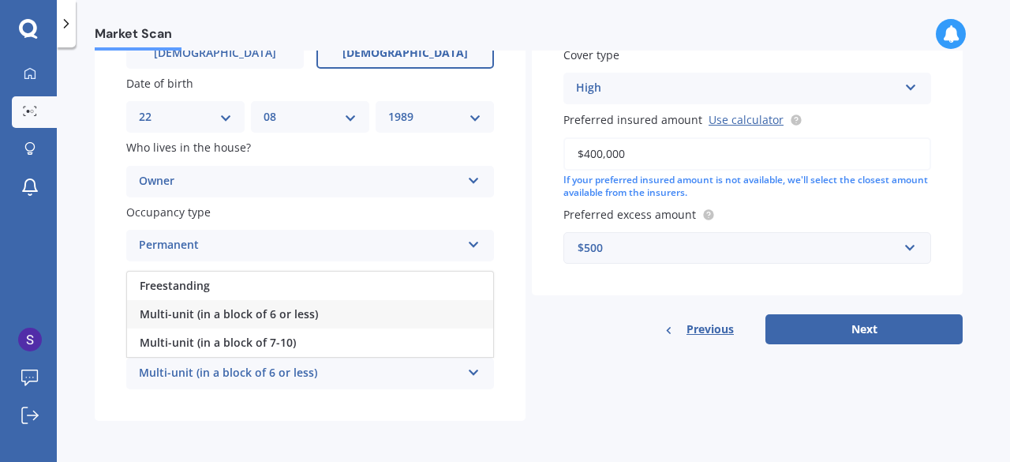
click at [191, 318] on span "Multi-unit (in a block of 6 or less)" at bounding box center [229, 313] width 178 height 15
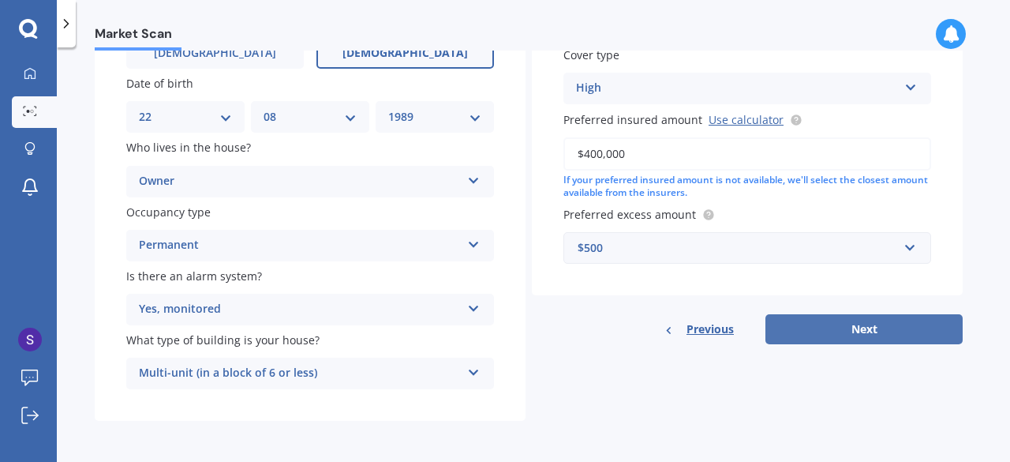
click at [811, 339] on button "Next" at bounding box center [864, 329] width 197 height 30
select select "22"
select select "08"
select select "1989"
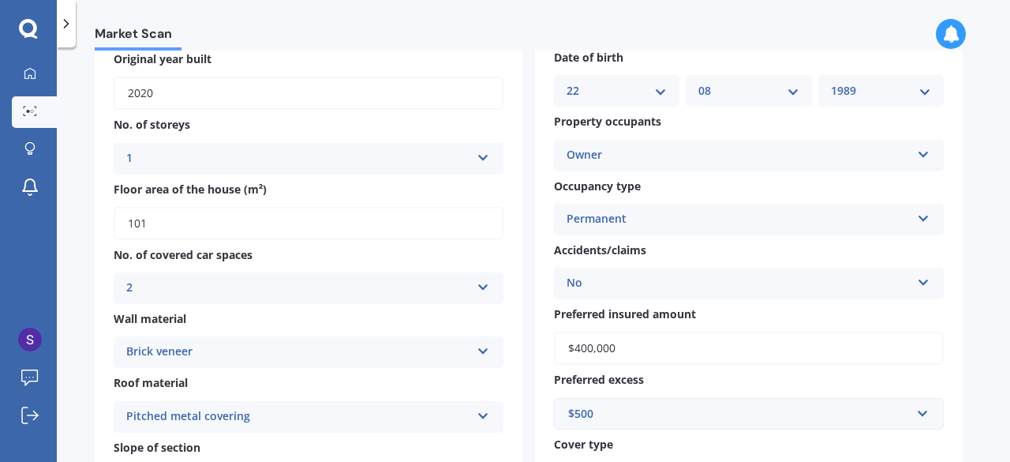
scroll to position [156, 0]
click at [634, 152] on div "Owner" at bounding box center [739, 153] width 344 height 19
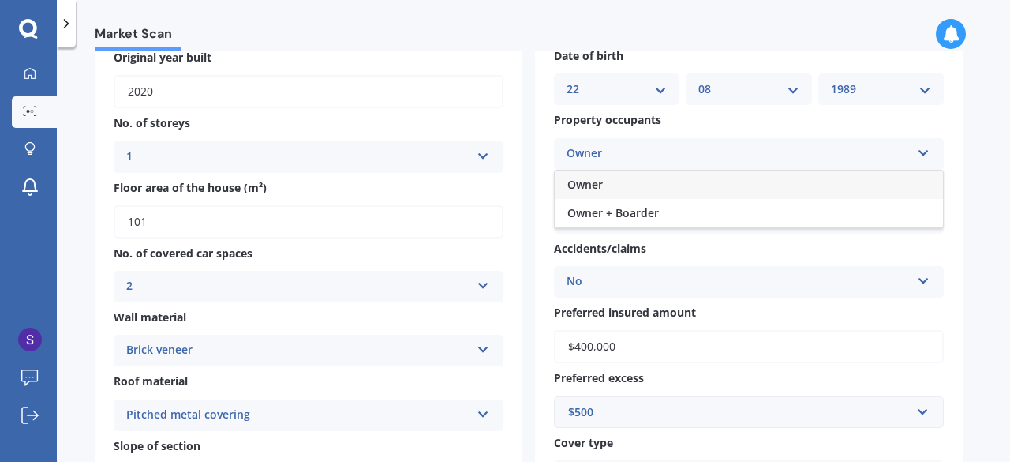
click at [634, 152] on div "Owner" at bounding box center [739, 153] width 344 height 19
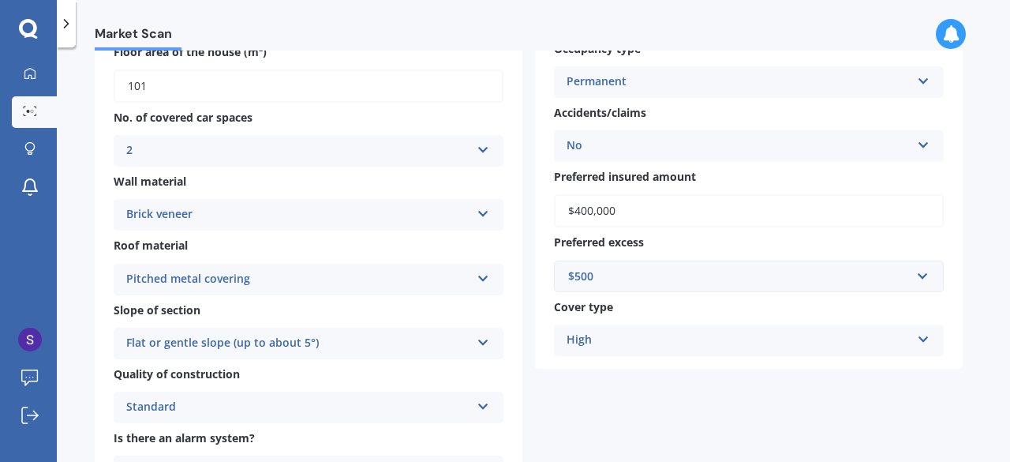
scroll to position [294, 0]
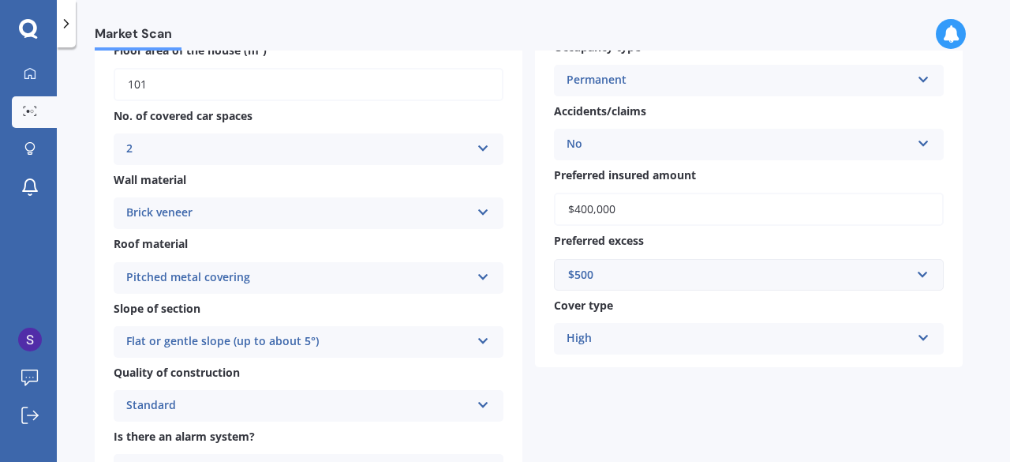
click at [389, 205] on div "Brick veneer" at bounding box center [298, 213] width 344 height 19
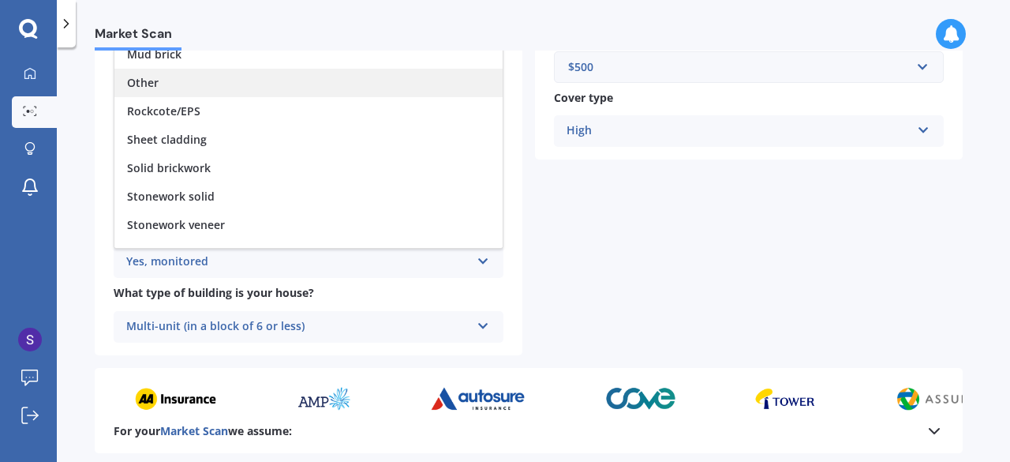
scroll to position [143, 0]
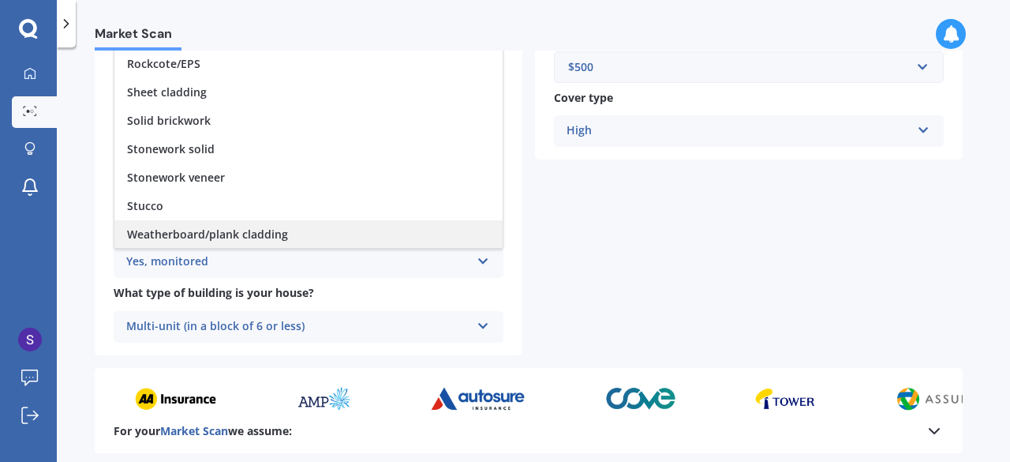
click at [223, 236] on span "Weatherboard/plank cladding" at bounding box center [207, 234] width 161 height 15
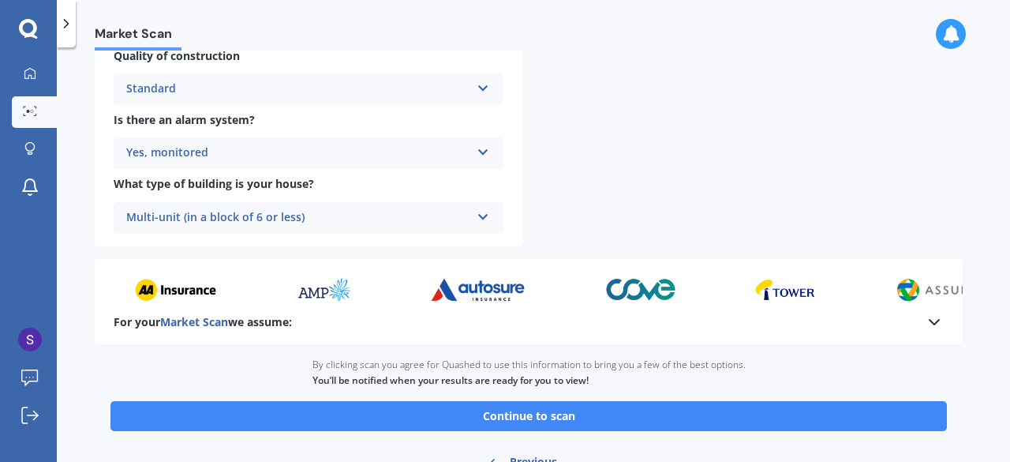
scroll to position [612, 0]
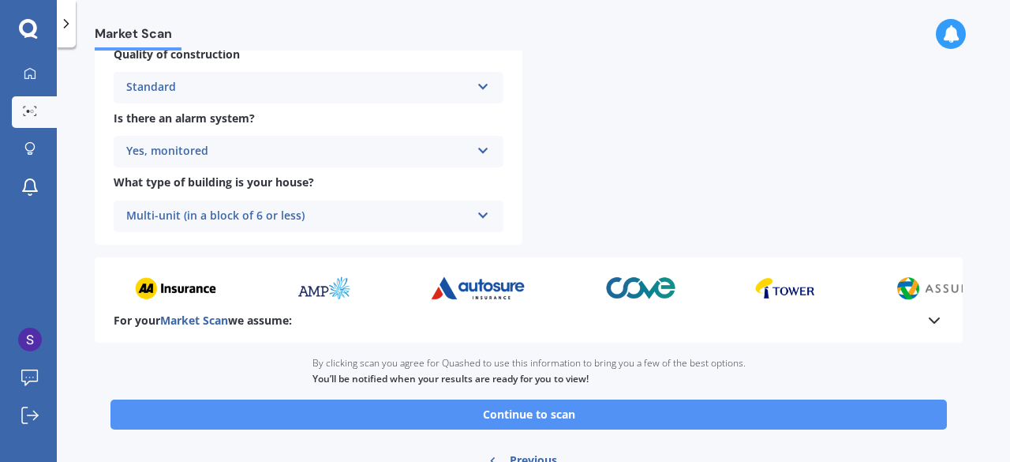
click at [427, 407] on button "Continue to scan" at bounding box center [529, 414] width 837 height 30
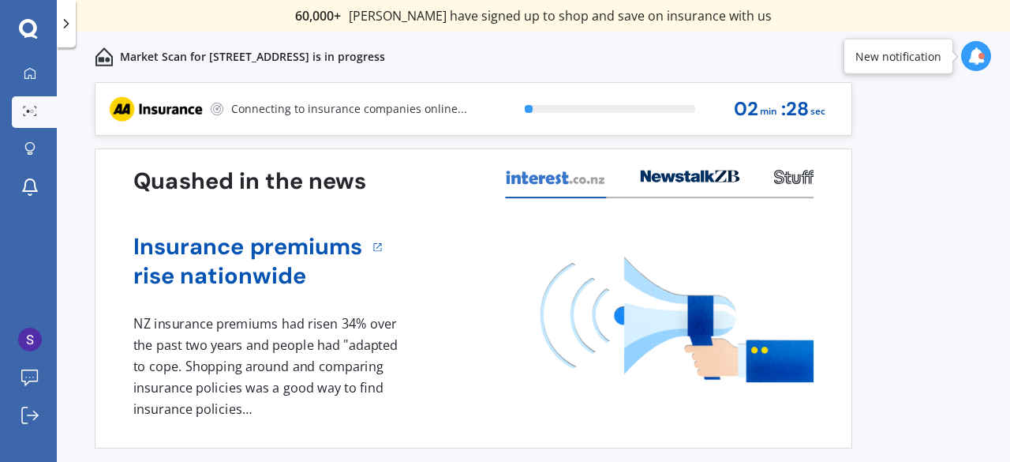
scroll to position [47, 0]
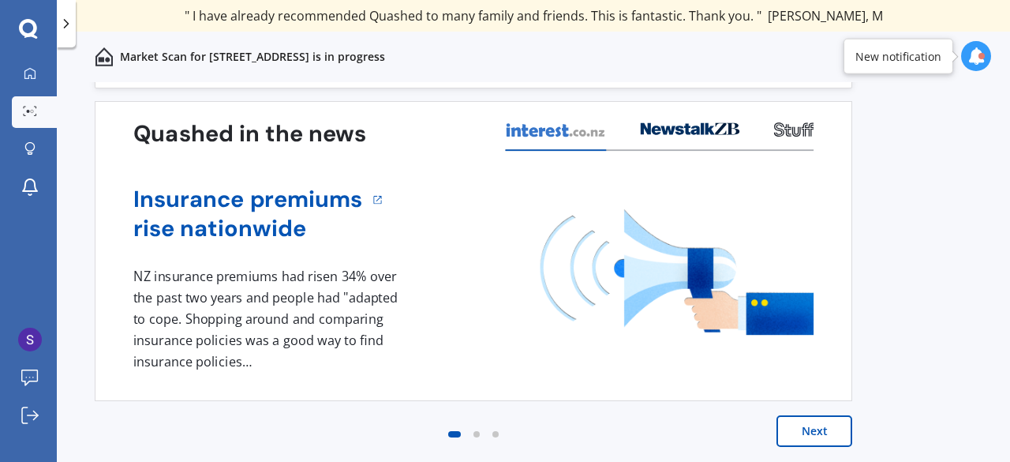
click at [810, 429] on button "Next" at bounding box center [815, 431] width 76 height 32
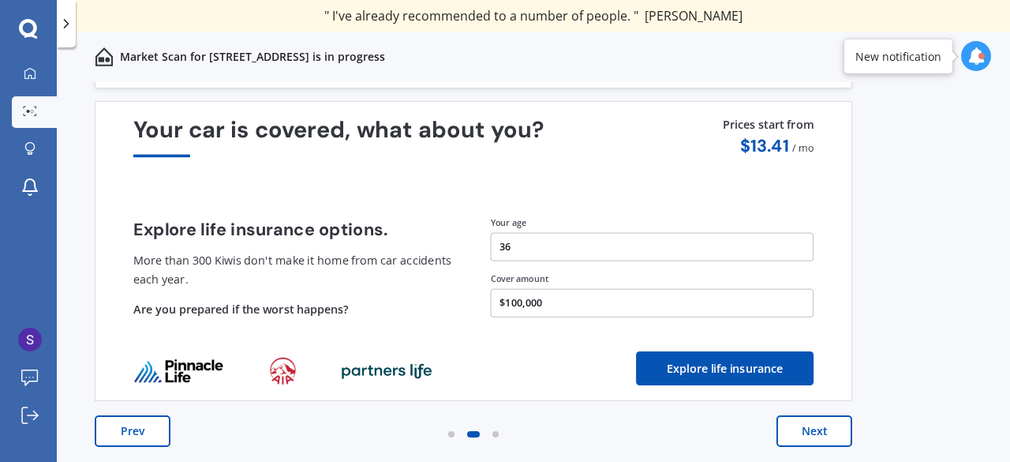
click at [819, 437] on button "Next" at bounding box center [815, 431] width 76 height 32
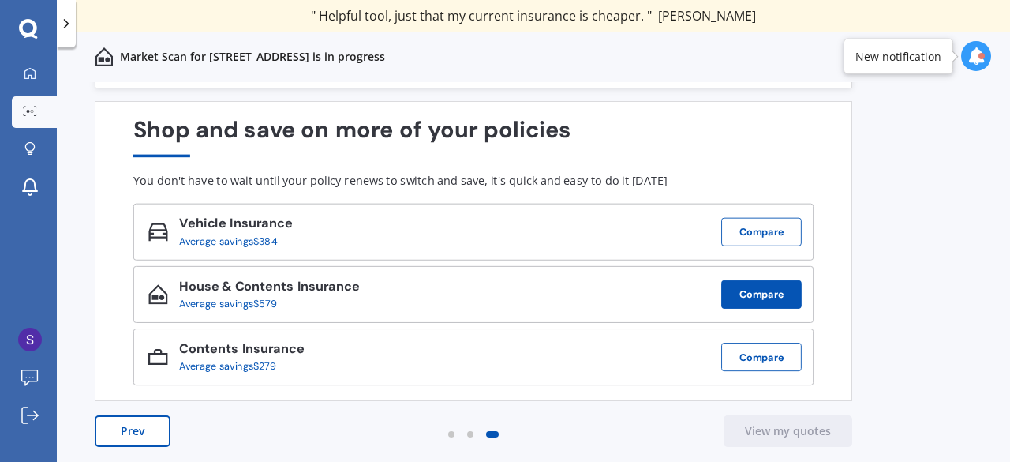
click at [741, 294] on button "Compare" at bounding box center [762, 294] width 81 height 28
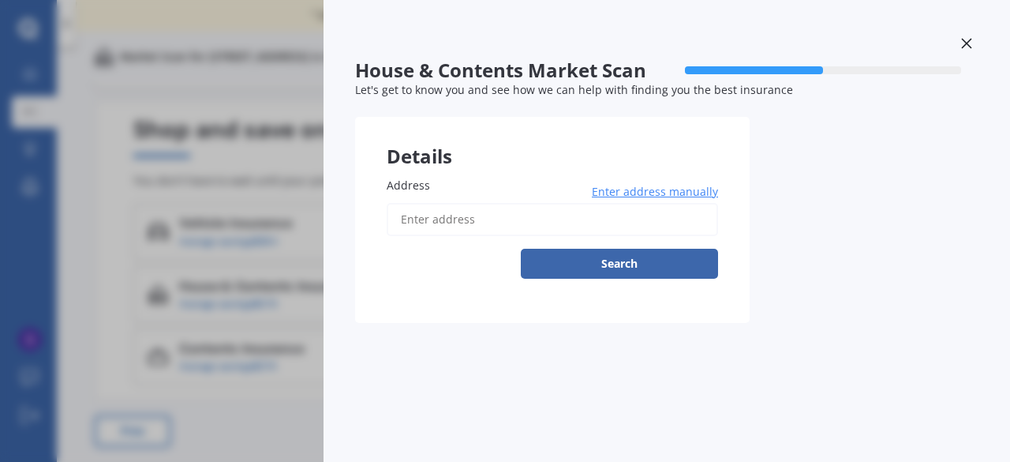
click at [969, 45] on icon at bounding box center [966, 43] width 10 height 10
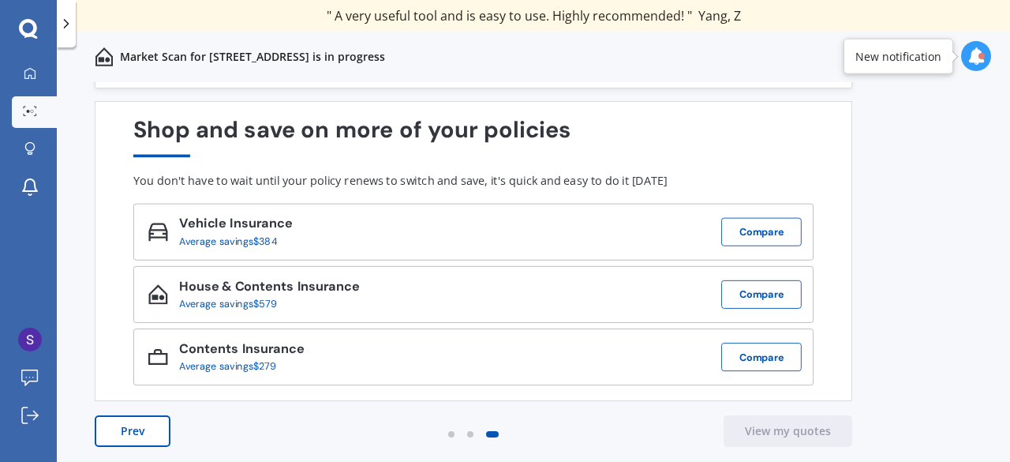
click at [135, 435] on button "Prev" at bounding box center [133, 431] width 76 height 32
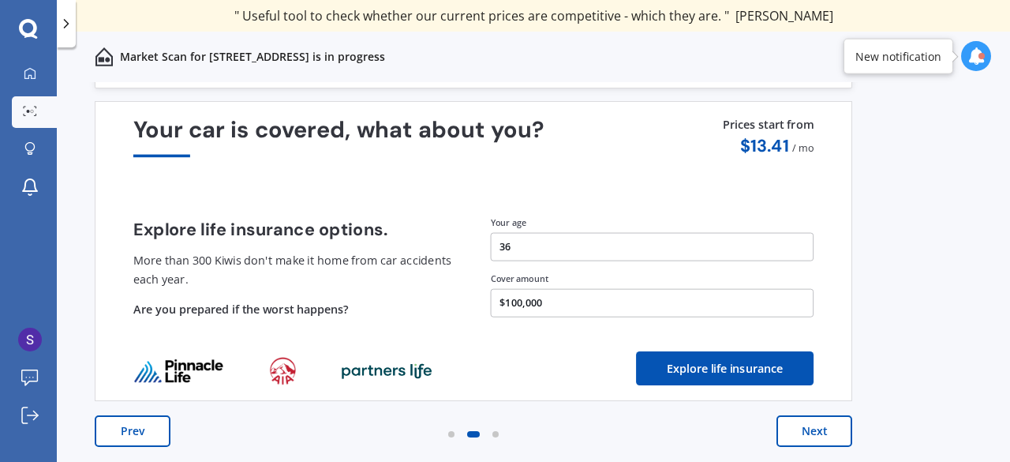
click at [139, 431] on button "Prev" at bounding box center [133, 431] width 76 height 32
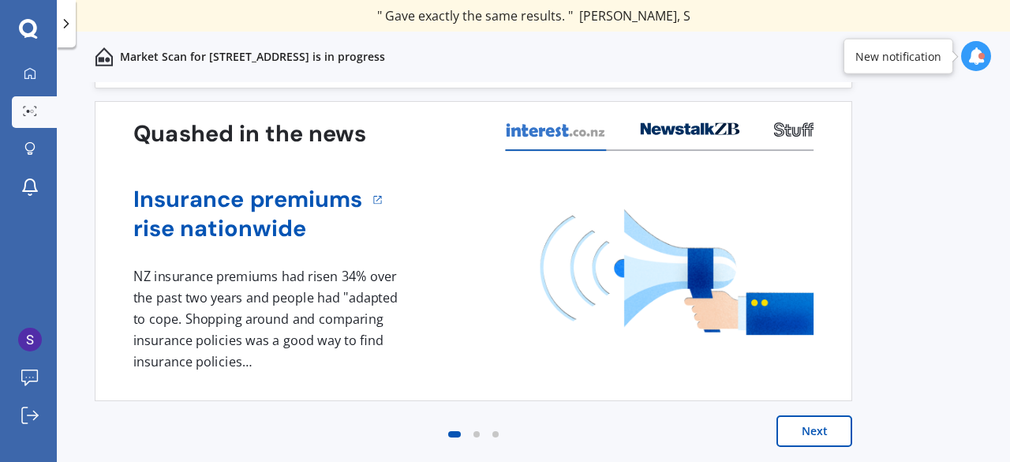
click at [475, 435] on div at bounding box center [477, 434] width 6 height 6
click at [678, 132] on icon at bounding box center [680, 130] width 9 height 9
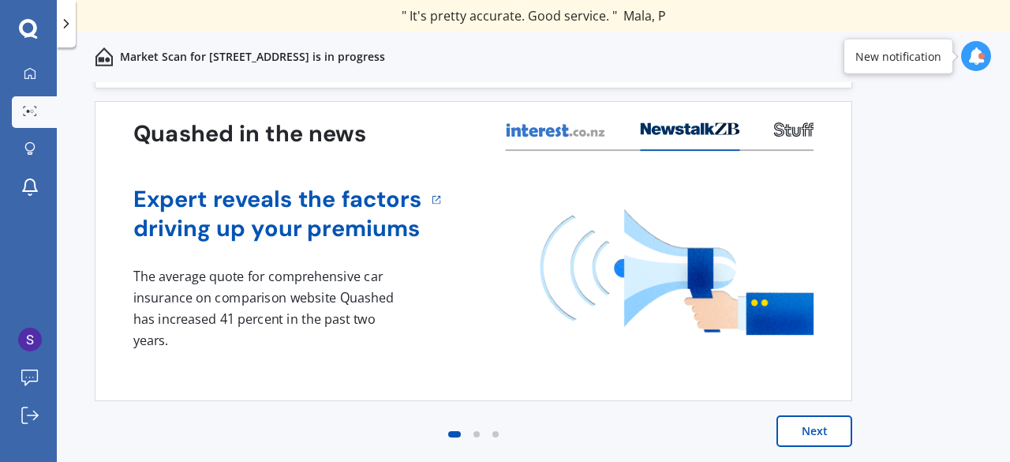
click at [789, 126] on icon at bounding box center [793, 129] width 39 height 14
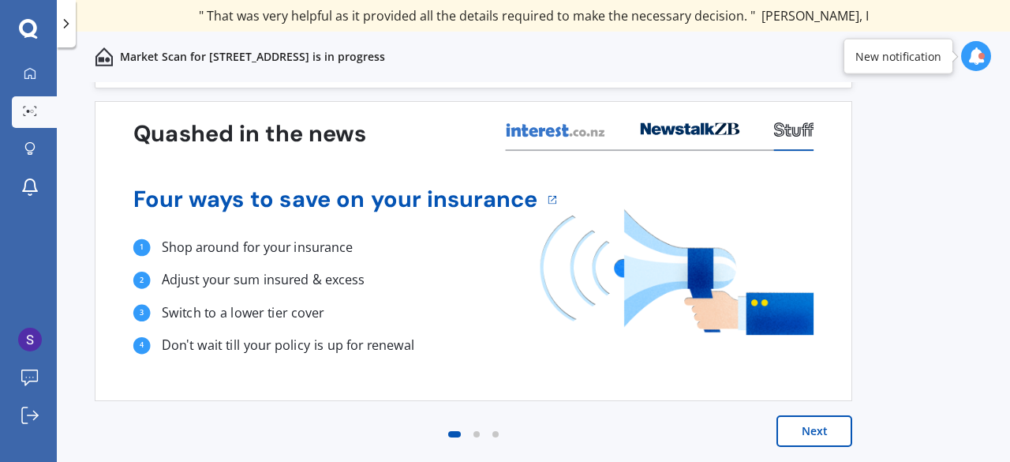
click at [812, 432] on button "Next" at bounding box center [815, 431] width 76 height 32
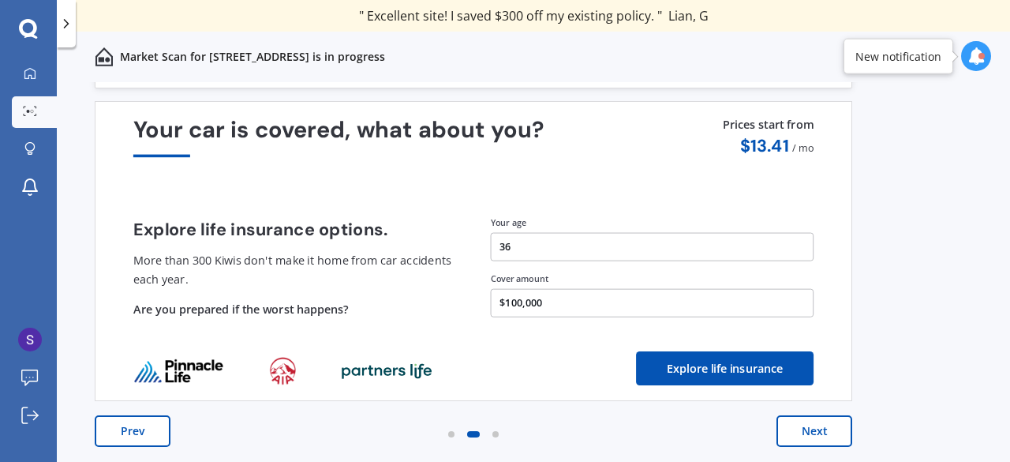
click at [824, 424] on button "Next" at bounding box center [815, 431] width 76 height 32
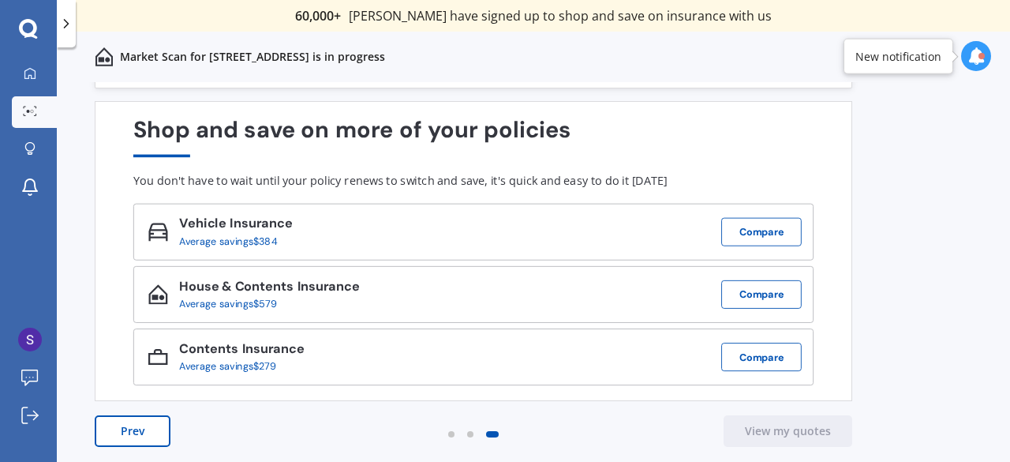
click at [140, 448] on div "Prev View my quotes" at bounding box center [474, 446] width 758 height 63
click at [137, 429] on button "Prev" at bounding box center [133, 431] width 76 height 32
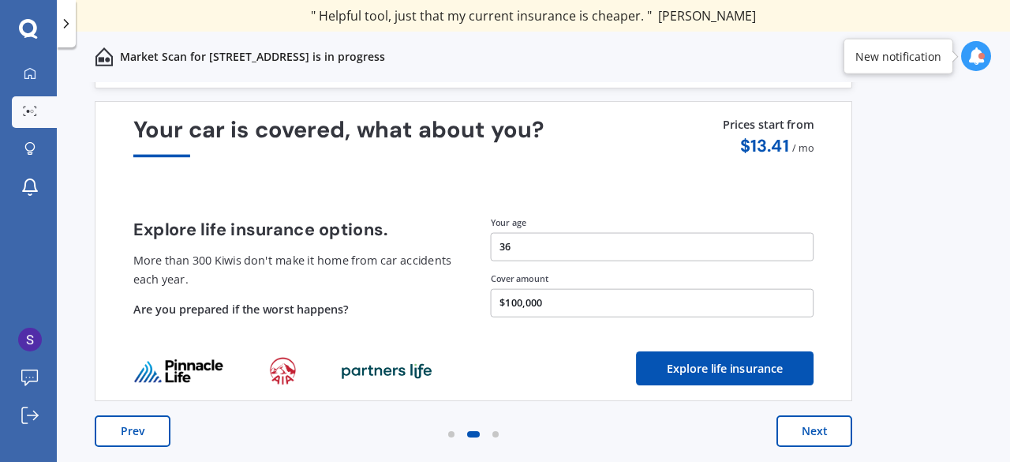
click at [137, 429] on button "Prev" at bounding box center [133, 431] width 76 height 32
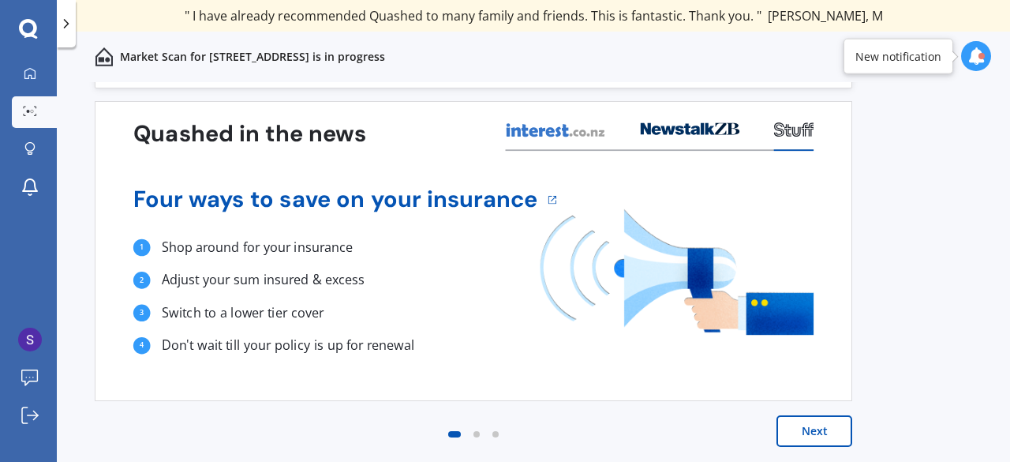
scroll to position [0, 0]
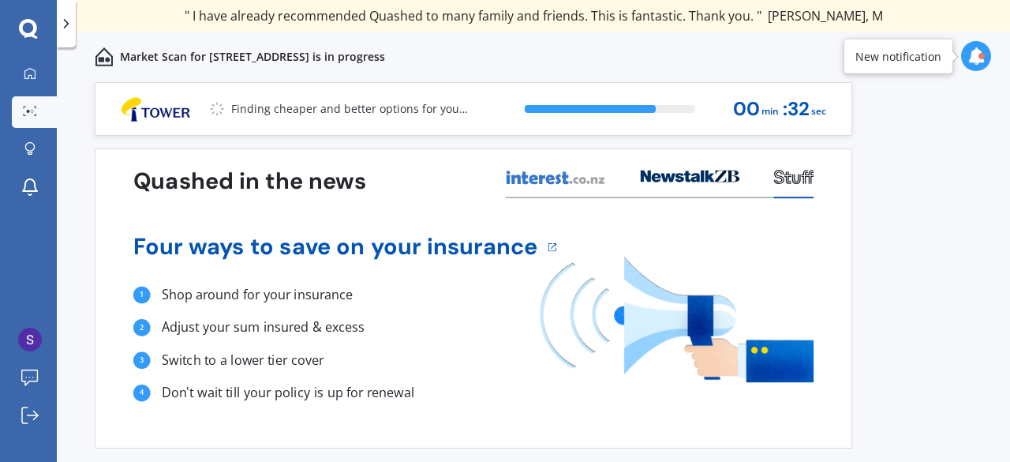
click at [62, 34] on div at bounding box center [66, 23] width 19 height 47
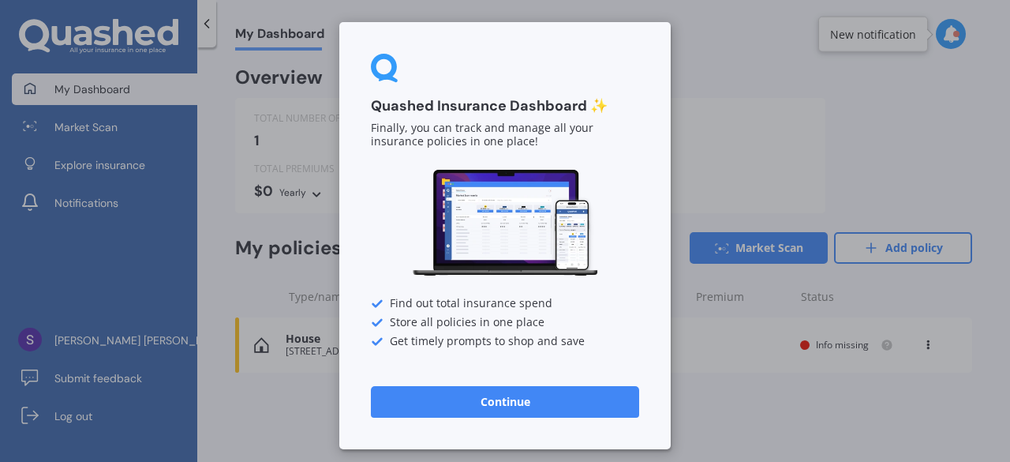
click at [446, 391] on button "Continue" at bounding box center [505, 402] width 268 height 32
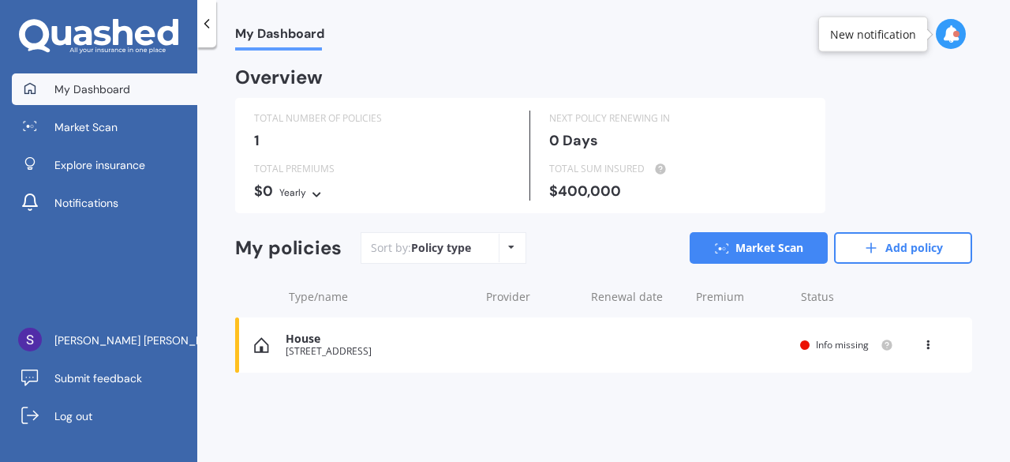
click at [316, 193] on icon at bounding box center [316, 191] width 11 height 9
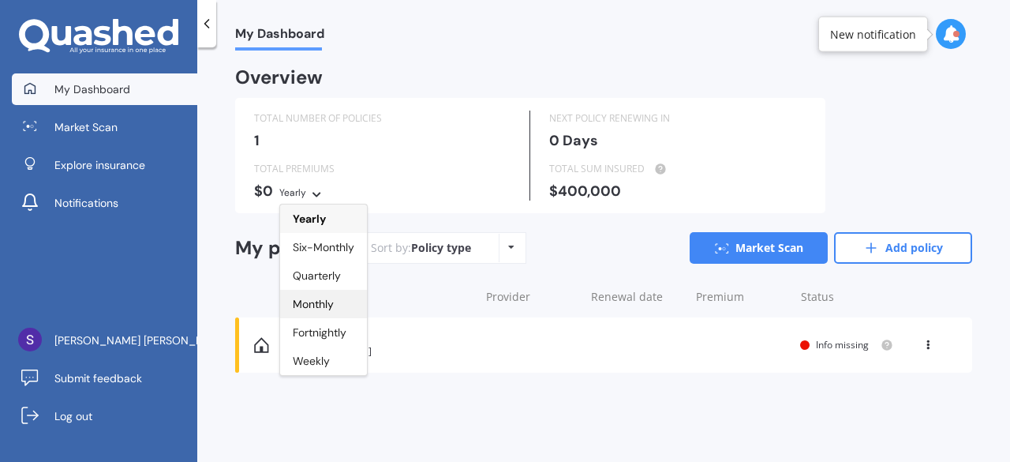
click at [319, 293] on div "Monthly" at bounding box center [323, 304] width 87 height 28
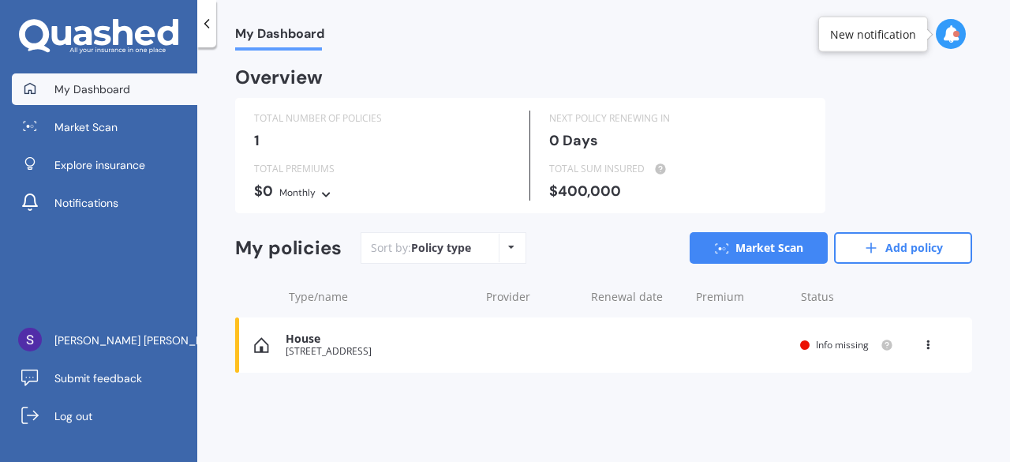
click at [500, 252] on div "Policy type Alphabetical Date added Renewing next" at bounding box center [511, 248] width 24 height 28
click at [848, 347] on span "Info missing" at bounding box center [842, 344] width 53 height 13
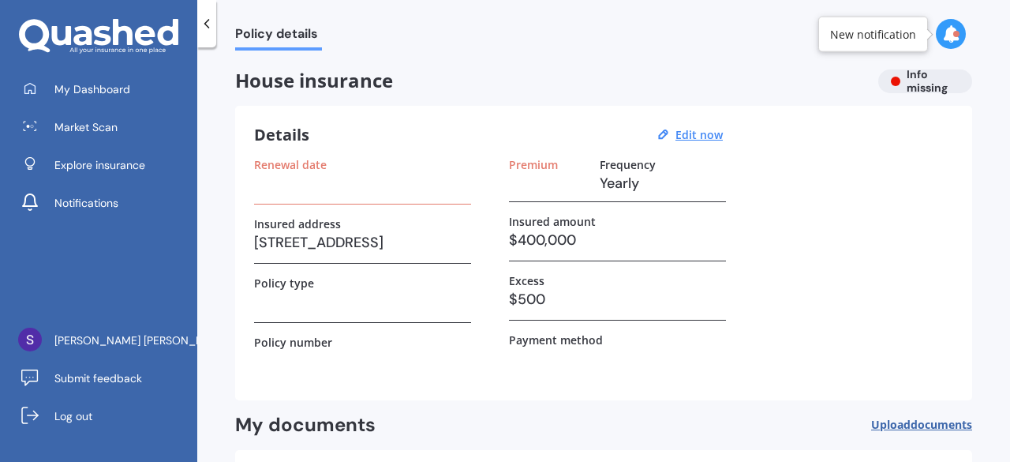
click at [328, 198] on div "Renewal date" at bounding box center [362, 181] width 217 height 47
click at [270, 188] on h3 at bounding box center [362, 183] width 217 height 24
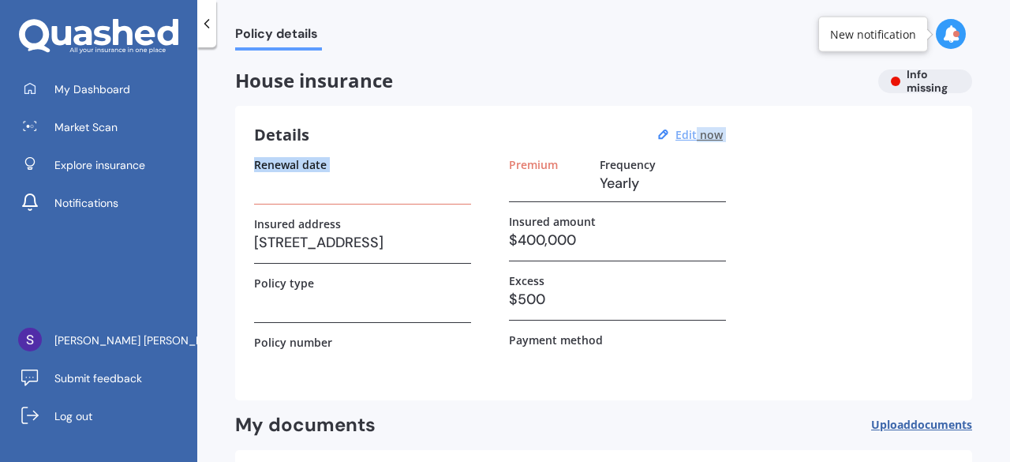
drag, startPoint x: 270, startPoint y: 188, endPoint x: 696, endPoint y: 130, distance: 430.2
click at [696, 130] on div "Details Edit now Renewal date Insured address [STREET_ADDRESS] Policy type Poli…" at bounding box center [603, 253] width 737 height 294
click at [696, 130] on u "Edit now" at bounding box center [699, 134] width 47 height 15
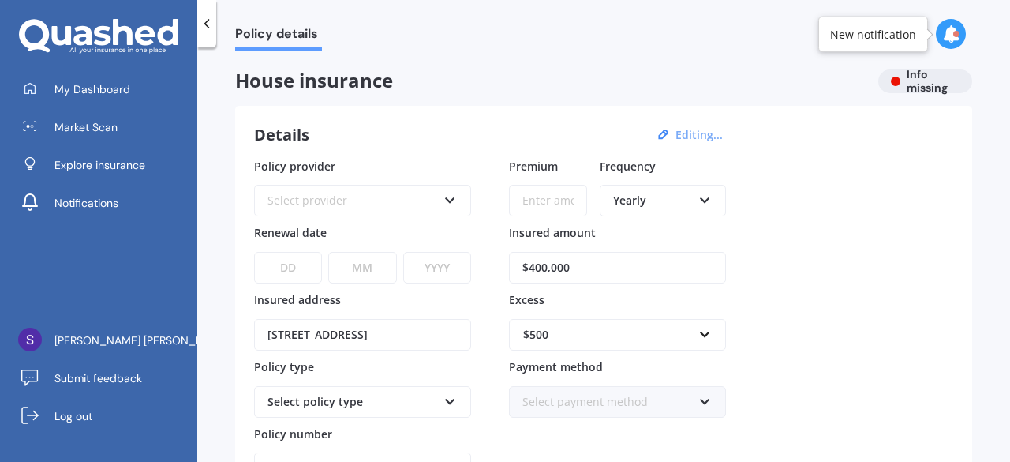
click at [340, 195] on div "Select provider" at bounding box center [353, 200] width 170 height 17
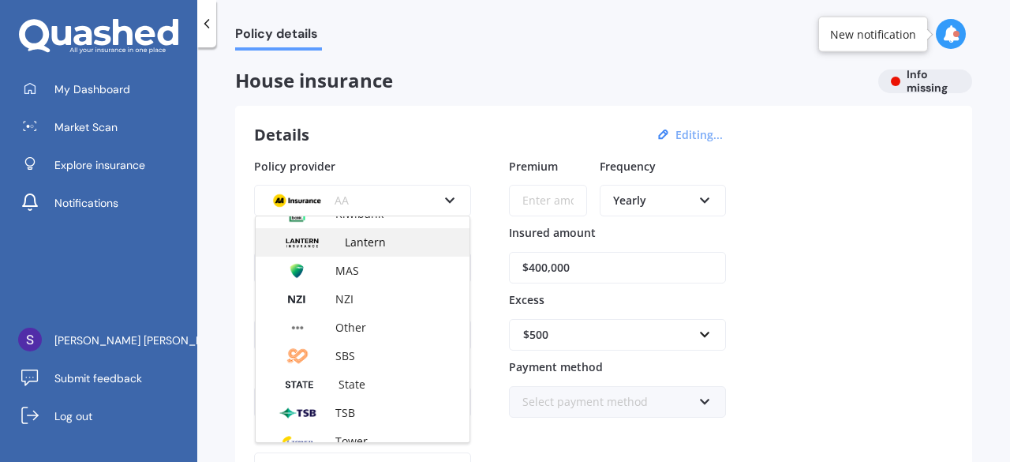
scroll to position [302, 0]
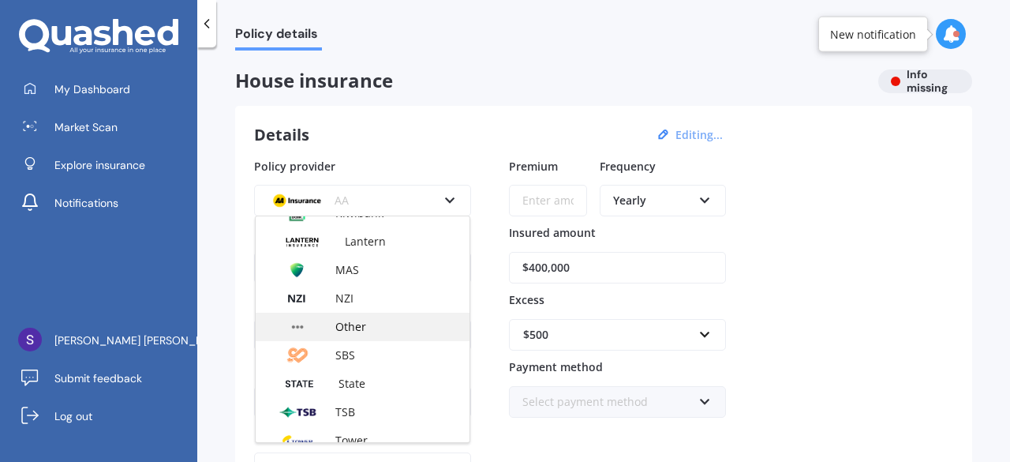
click at [355, 323] on span "Other" at bounding box center [350, 326] width 31 height 15
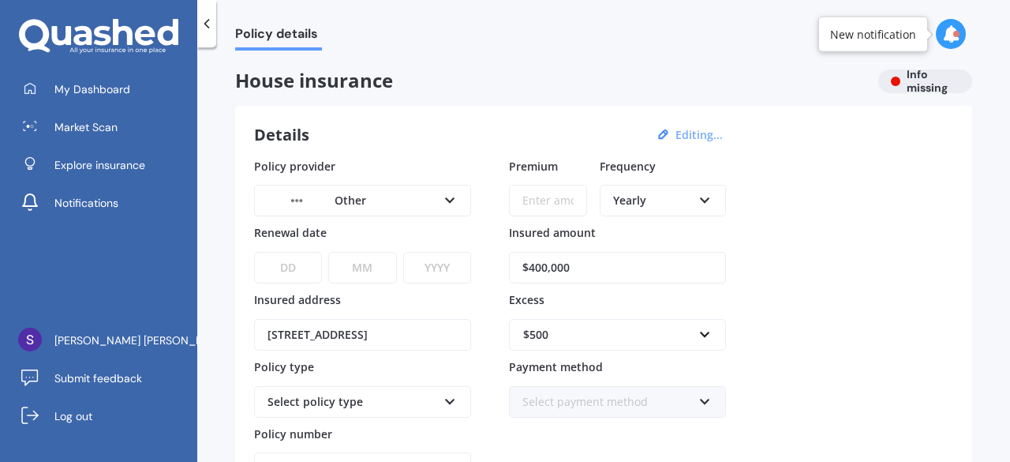
click at [556, 206] on input "Premium" at bounding box center [548, 201] width 78 height 32
click at [276, 269] on select "DD 01 02 03 04 05 06 07 08 09 10 11 12 13 14 15 16 17 18 19 20 21 22 23 24 25 2…" at bounding box center [288, 268] width 68 height 32
select select "07"
click at [254, 252] on select "DD 01 02 03 04 05 06 07 08 09 10 11 12 13 14 15 16 17 18 19 20 21 22 23 24 25 2…" at bounding box center [288, 268] width 68 height 32
click at [372, 258] on select "MM 01 02 03 04 05 06 07 08 09 10 11 12" at bounding box center [362, 268] width 68 height 32
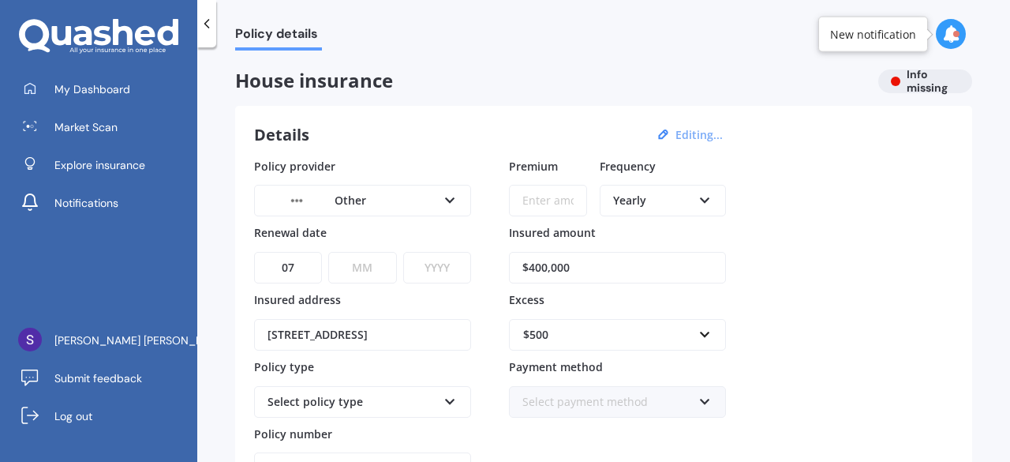
select select "02"
click at [328, 252] on select "MM 01 02 03 04 05 06 07 08 09 10 11 12" at bounding box center [362, 268] width 68 height 32
click at [431, 269] on select "YYYY 2027 2026 2025 2024 2023 2022 2021 2020 2019 2018 2017 2016 2015 2014 2013…" at bounding box center [437, 268] width 68 height 32
select select "2026"
click at [403, 252] on select "YYYY 2027 2026 2025 2024 2023 2022 2021 2020 2019 2018 2017 2016 2015 2014 2013…" at bounding box center [437, 268] width 68 height 32
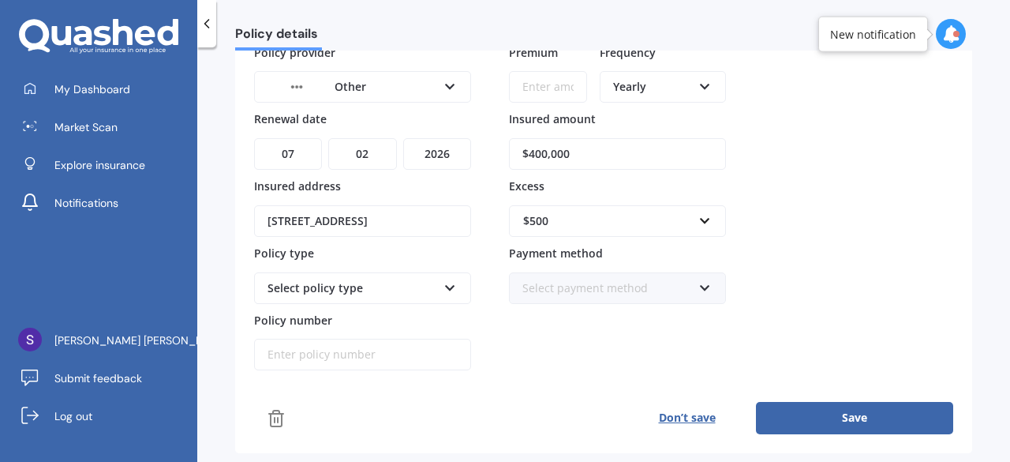
scroll to position [114, 0]
click at [549, 291] on div "Select payment method" at bounding box center [608, 287] width 170 height 17
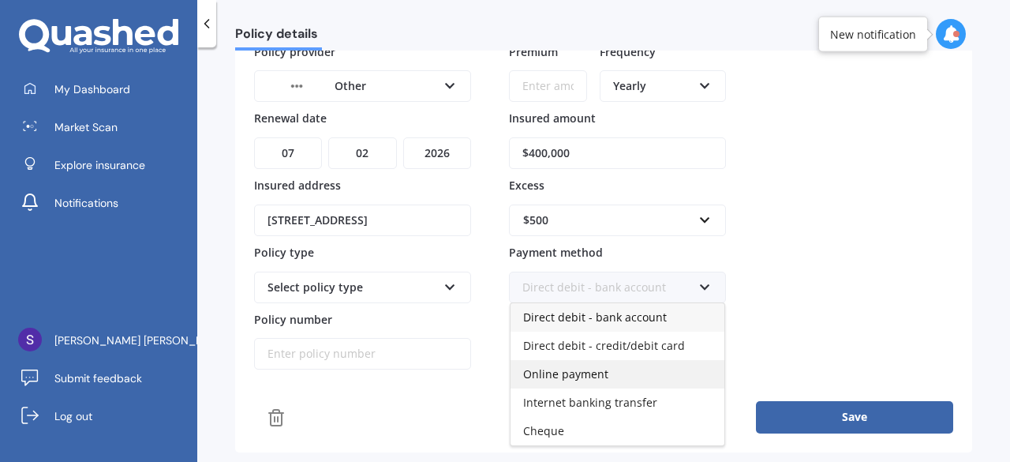
click at [564, 373] on span "Online payment" at bounding box center [565, 373] width 85 height 15
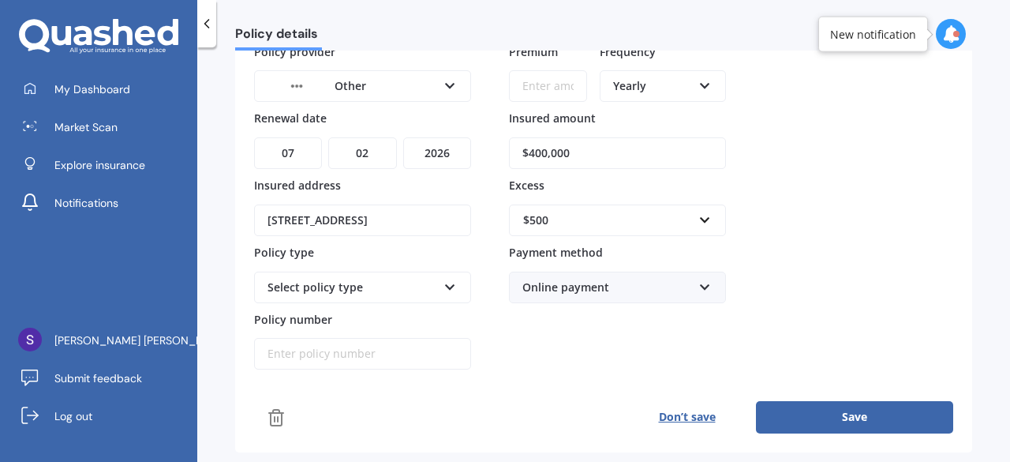
scroll to position [0, 0]
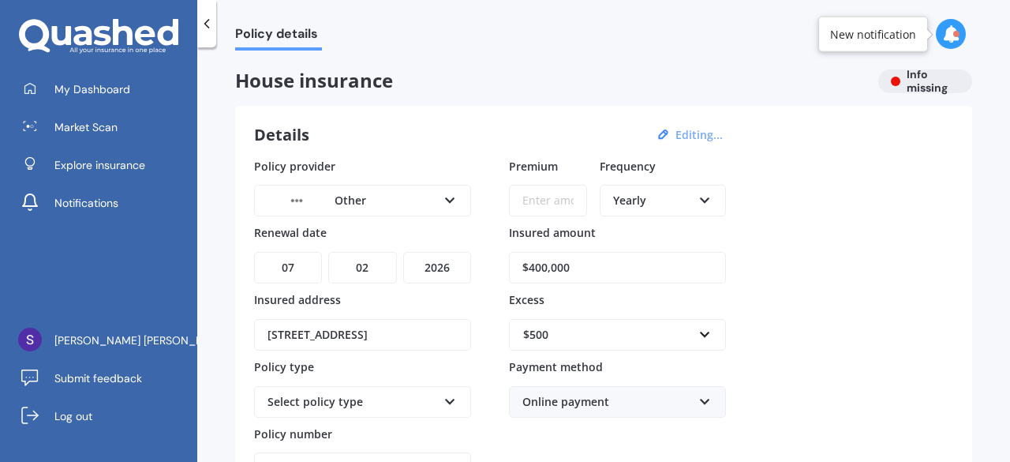
click at [387, 189] on div "Other AA AMI AMP ANZ ASB Ando BNZ Co-Operative Bank FMG Initio Kiwibank Lantern…" at bounding box center [362, 201] width 217 height 32
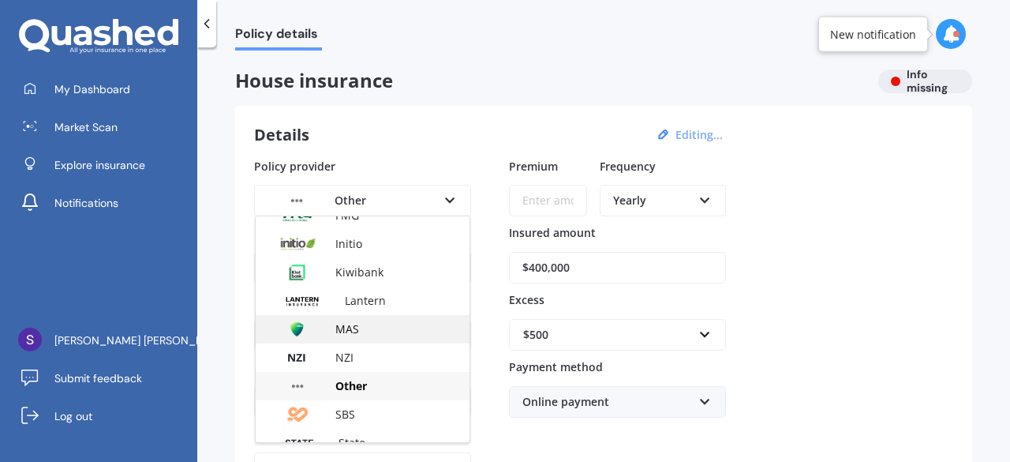
scroll to position [242, 0]
